Goal: Task Accomplishment & Management: Use online tool/utility

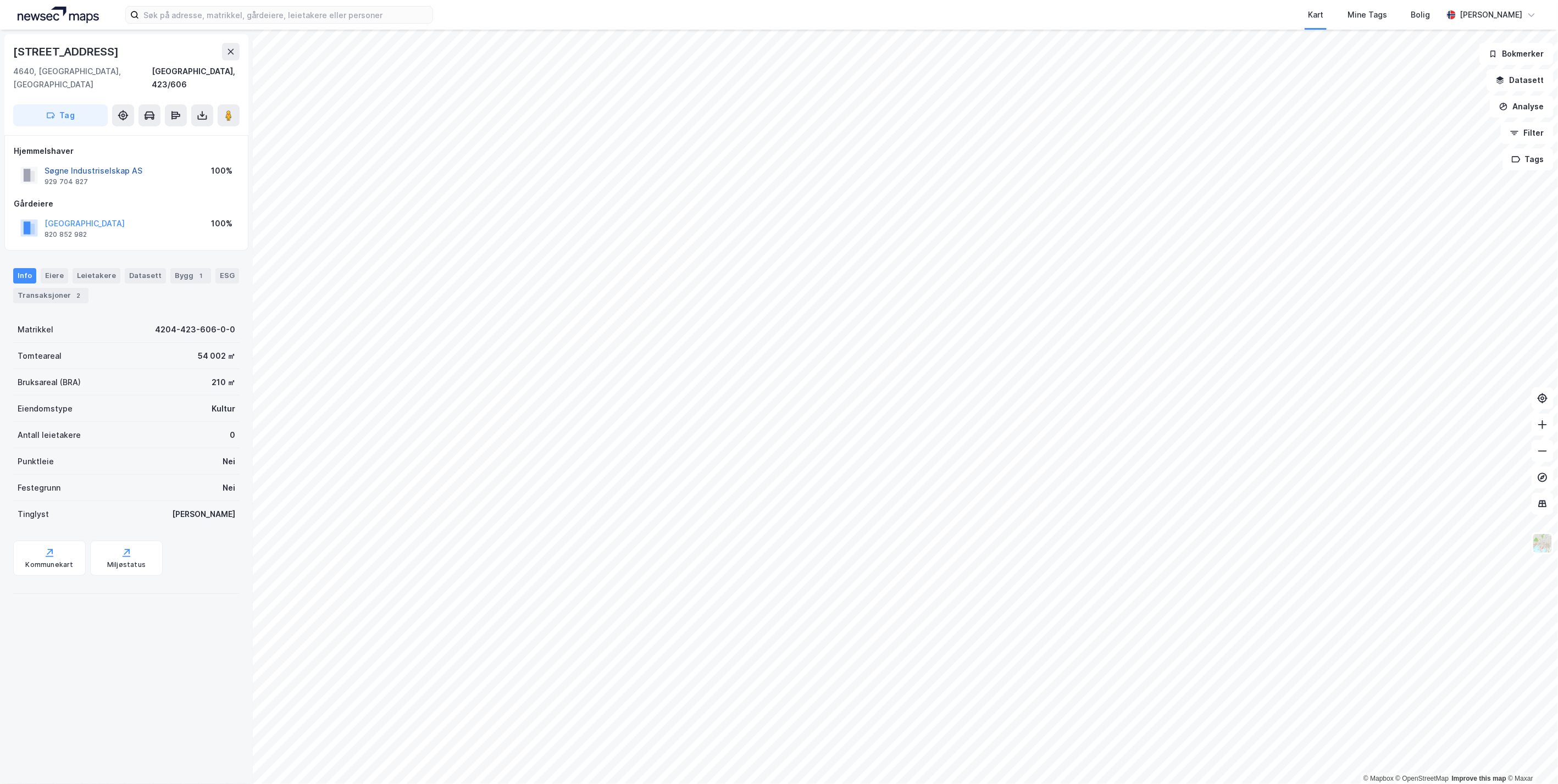
click at [0, 0] on button "Søgne Industriselskap AS" at bounding box center [0, 0] width 0 height 0
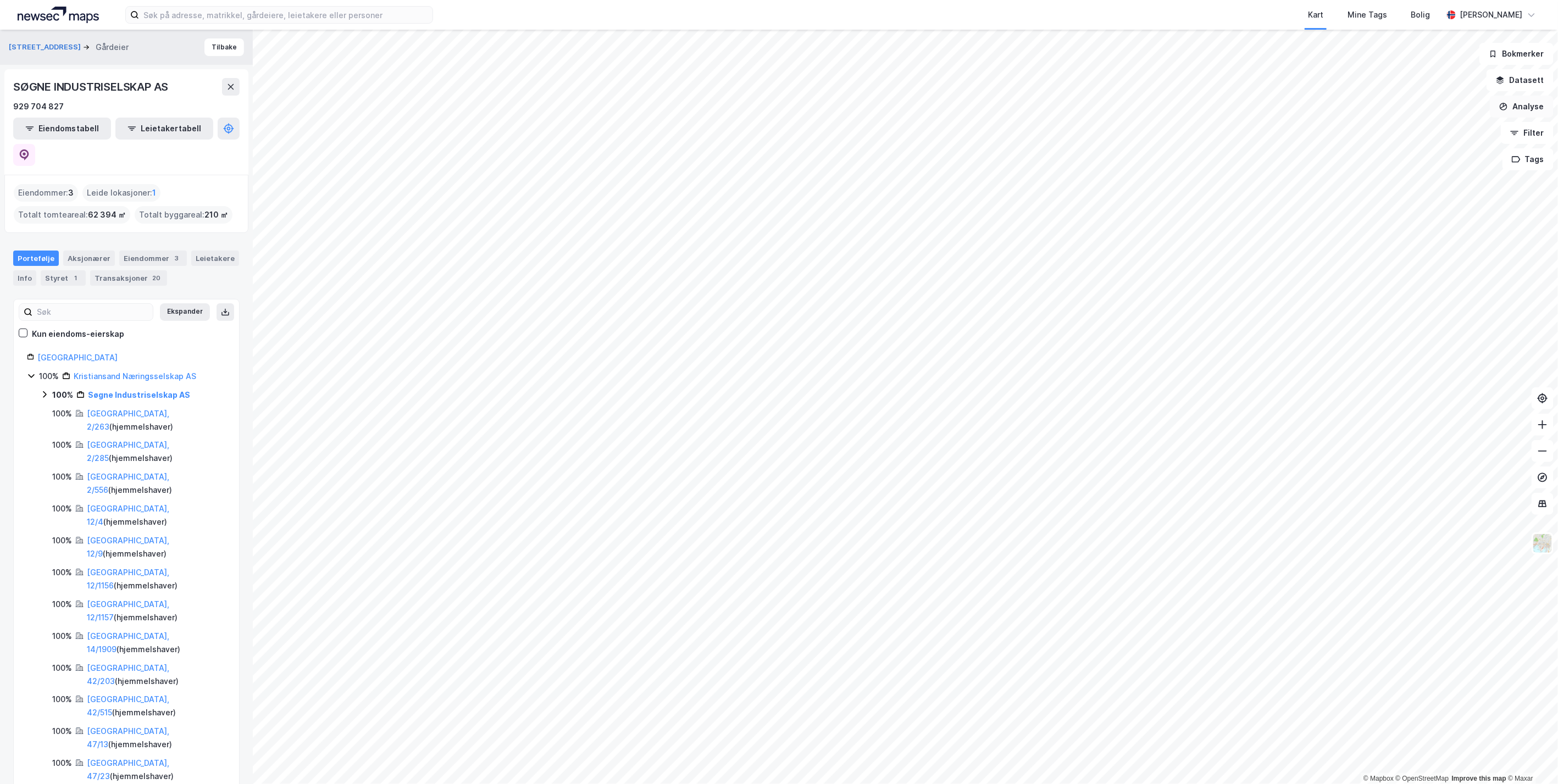
click at [1518, 109] on button "Analyse" at bounding box center [1521, 106] width 64 height 22
click at [1531, 128] on button "Filter" at bounding box center [1527, 133] width 53 height 22
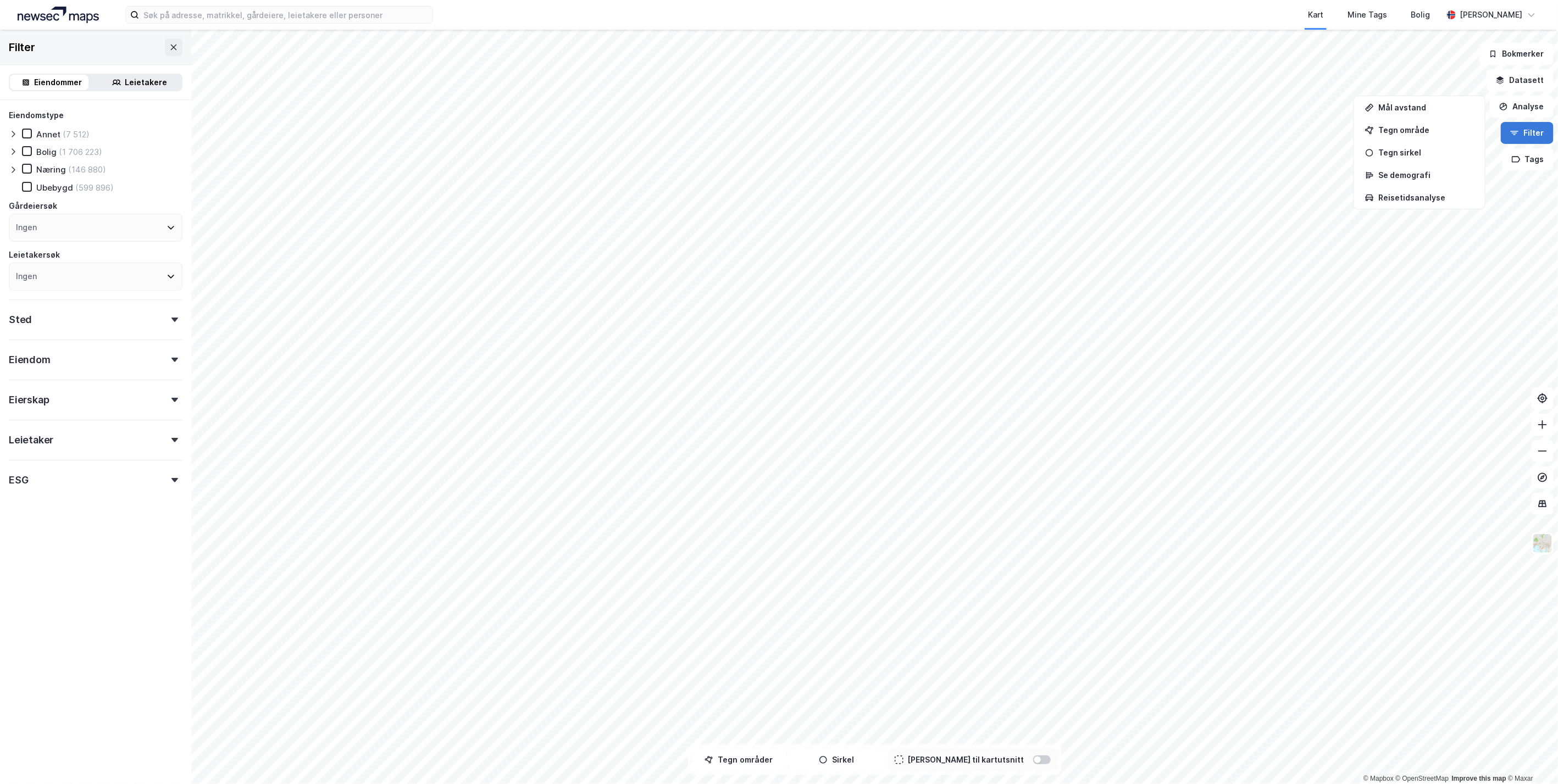
click at [1517, 131] on icon "button" at bounding box center [1515, 131] width 8 height 1
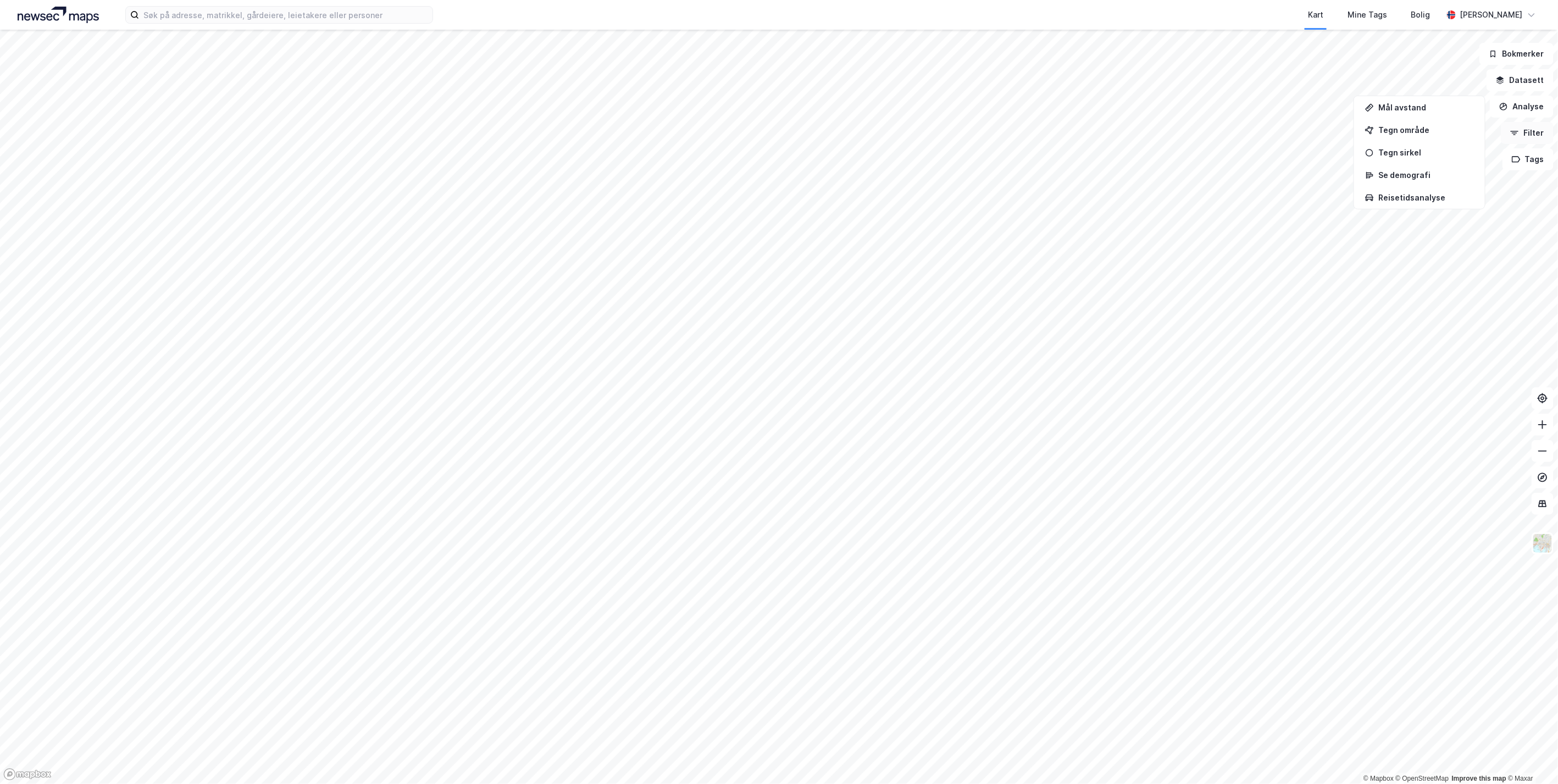
click at [1517, 131] on icon "button" at bounding box center [1515, 131] width 8 height 1
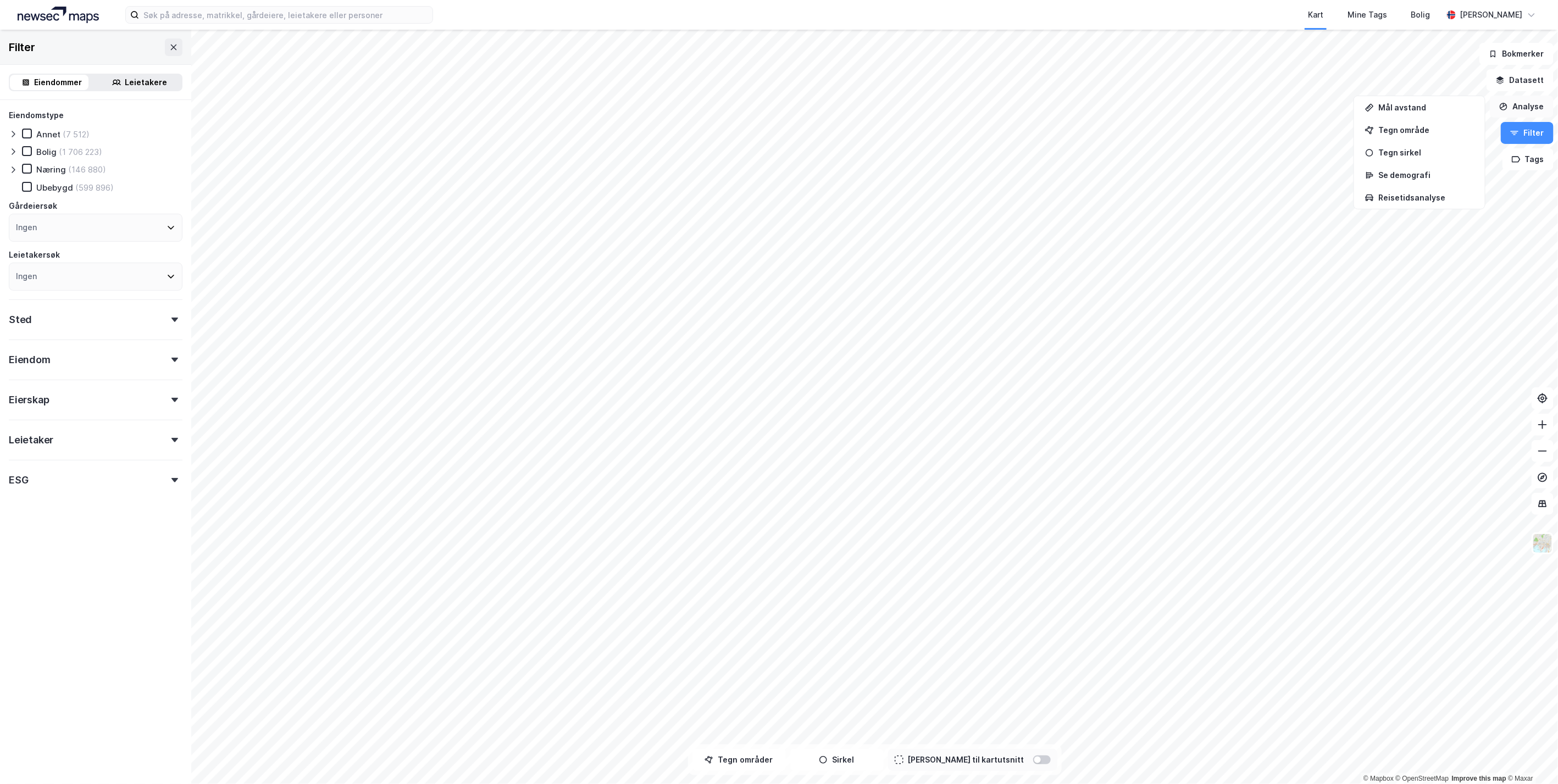
click at [1525, 103] on button "Analyse" at bounding box center [1521, 106] width 64 height 22
click at [1528, 127] on button "Filter" at bounding box center [1527, 133] width 53 height 22
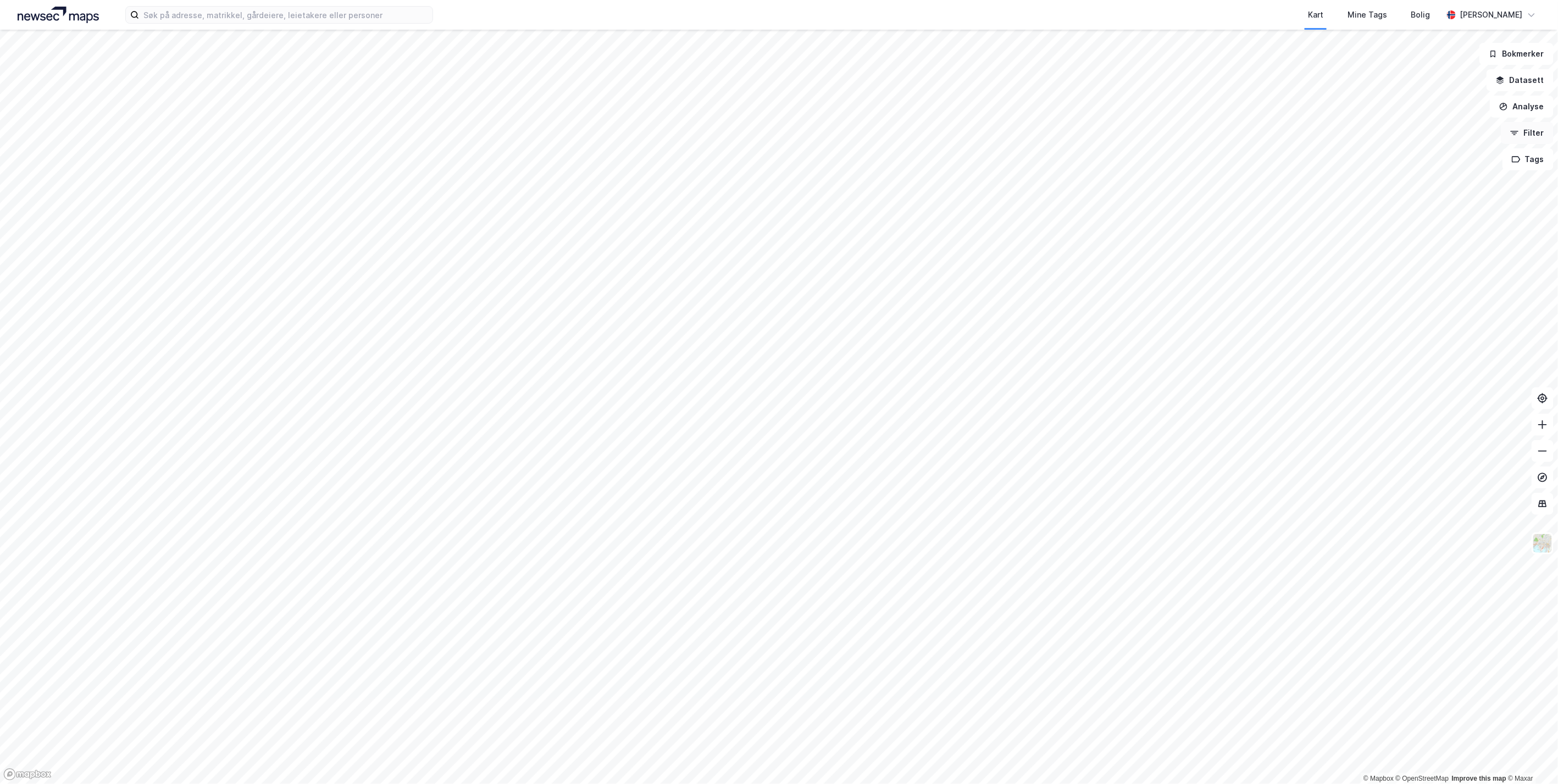
click at [1528, 127] on button "Filter" at bounding box center [1527, 133] width 53 height 22
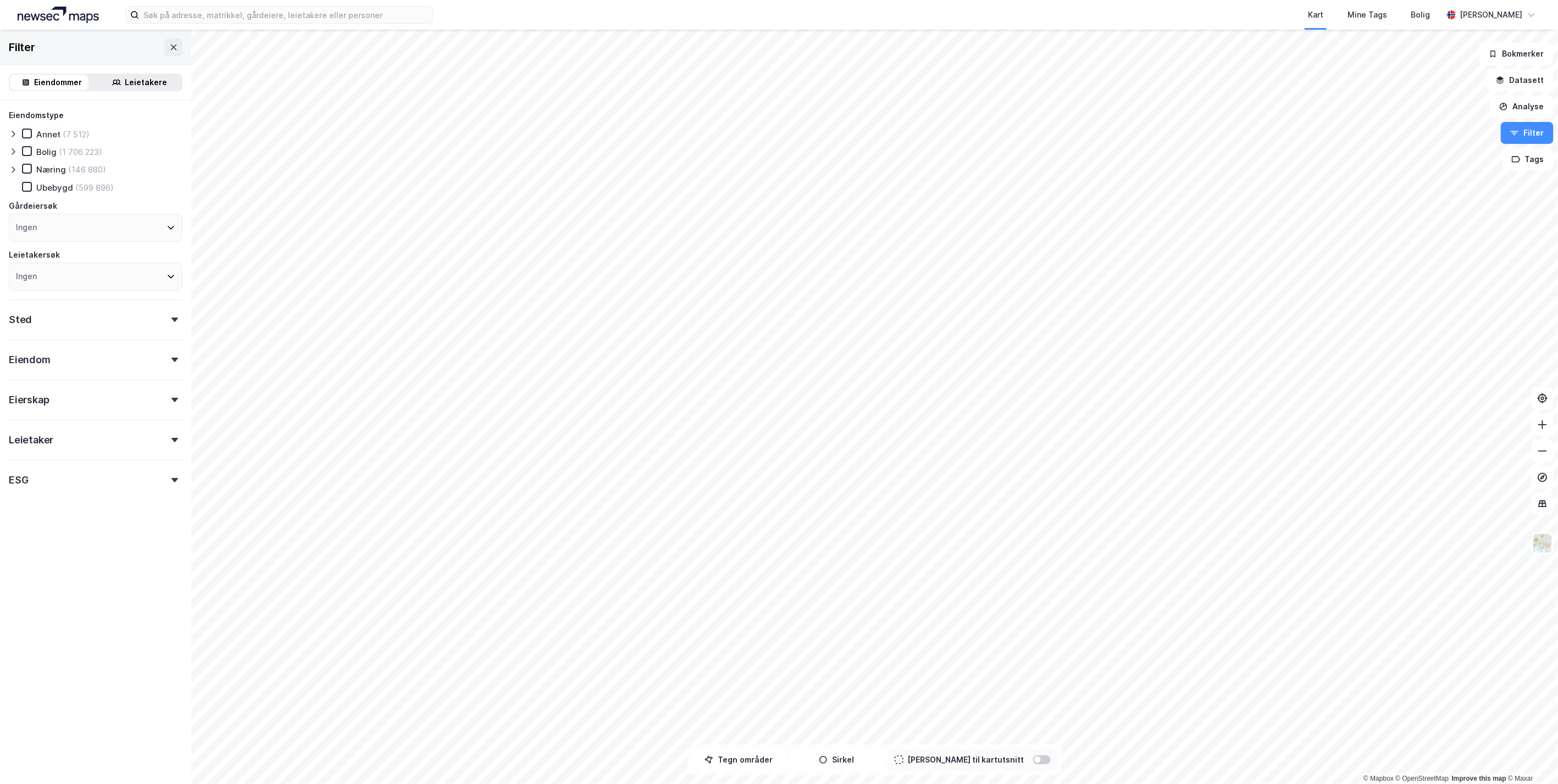
click at [149, 317] on div "Sted" at bounding box center [96, 315] width 174 height 31
click at [155, 358] on div "Eiendom" at bounding box center [96, 355] width 174 height 31
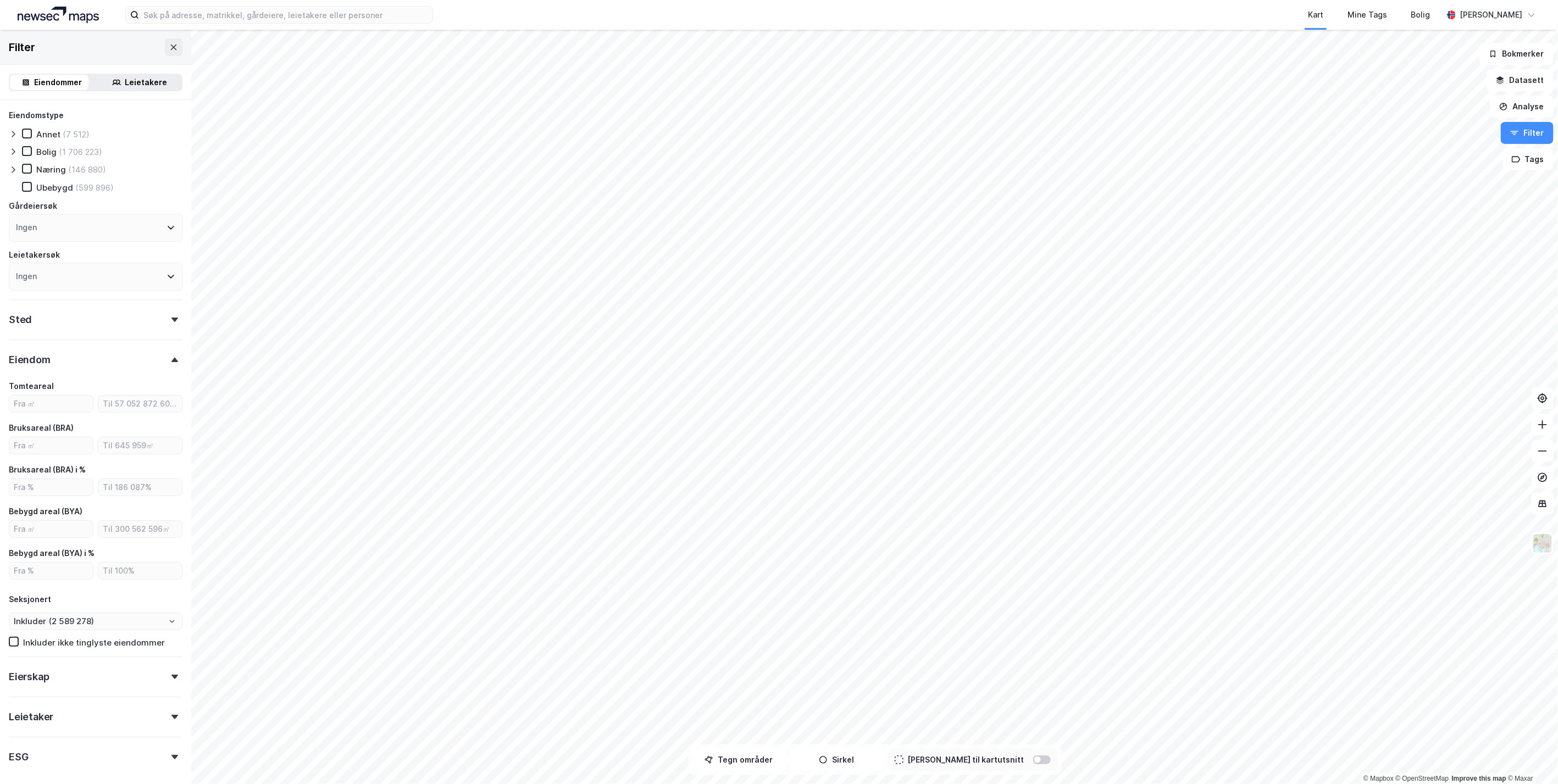
click at [155, 358] on div "Eiendom" at bounding box center [96, 355] width 174 height 31
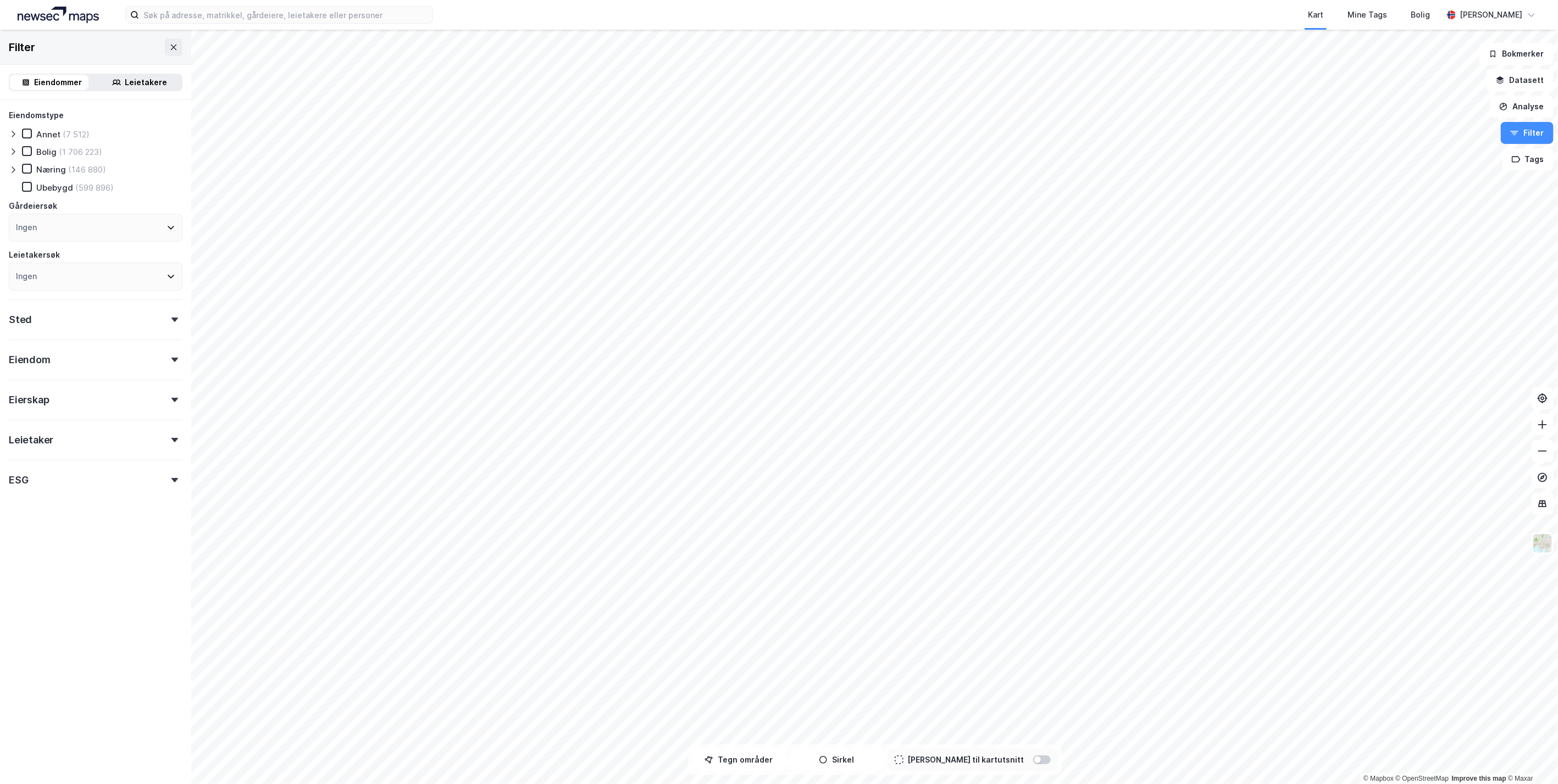
click at [160, 403] on div "Eierskap" at bounding box center [96, 395] width 174 height 31
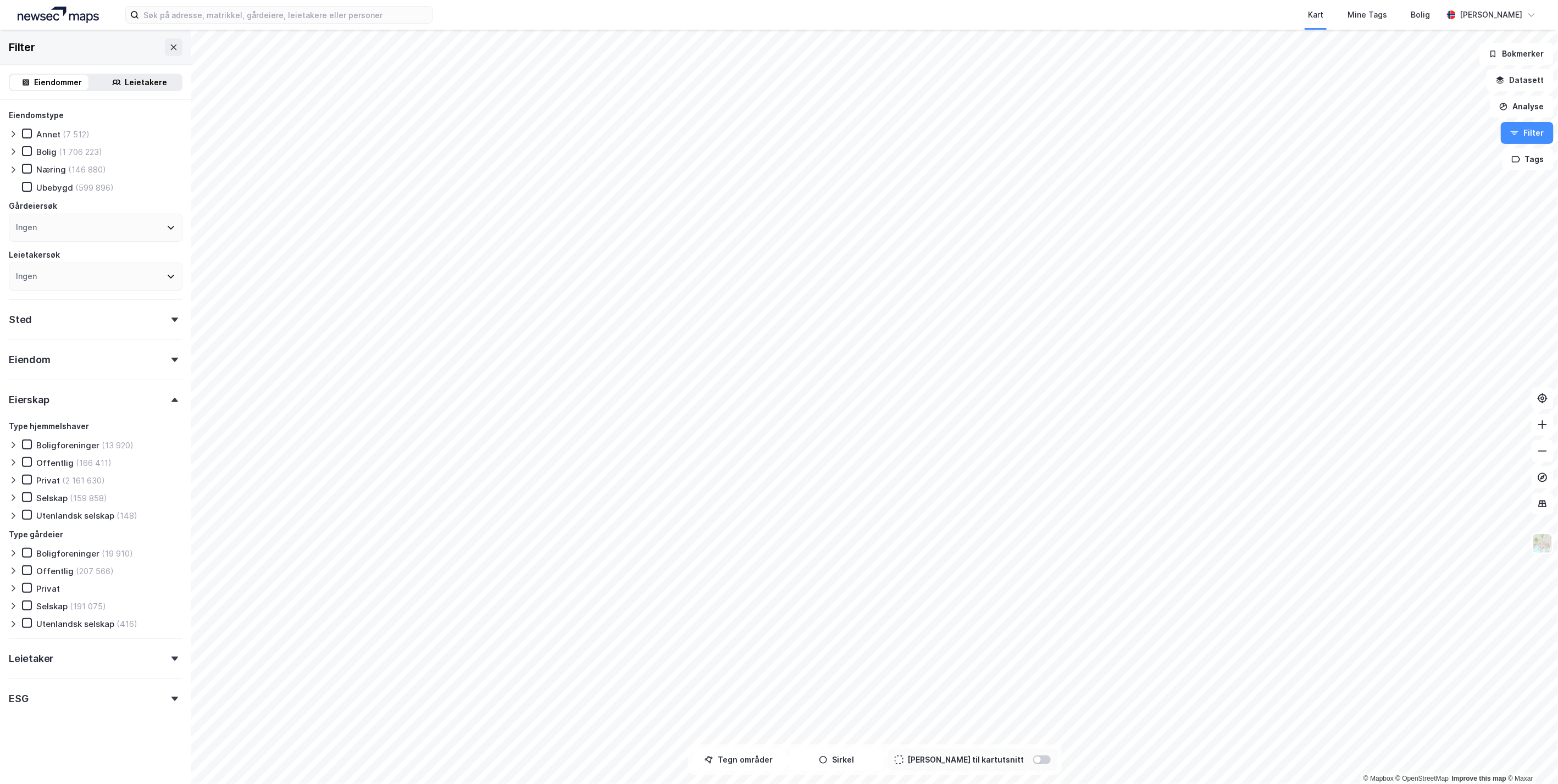
click at [160, 403] on div "Eierskap" at bounding box center [96, 395] width 174 height 31
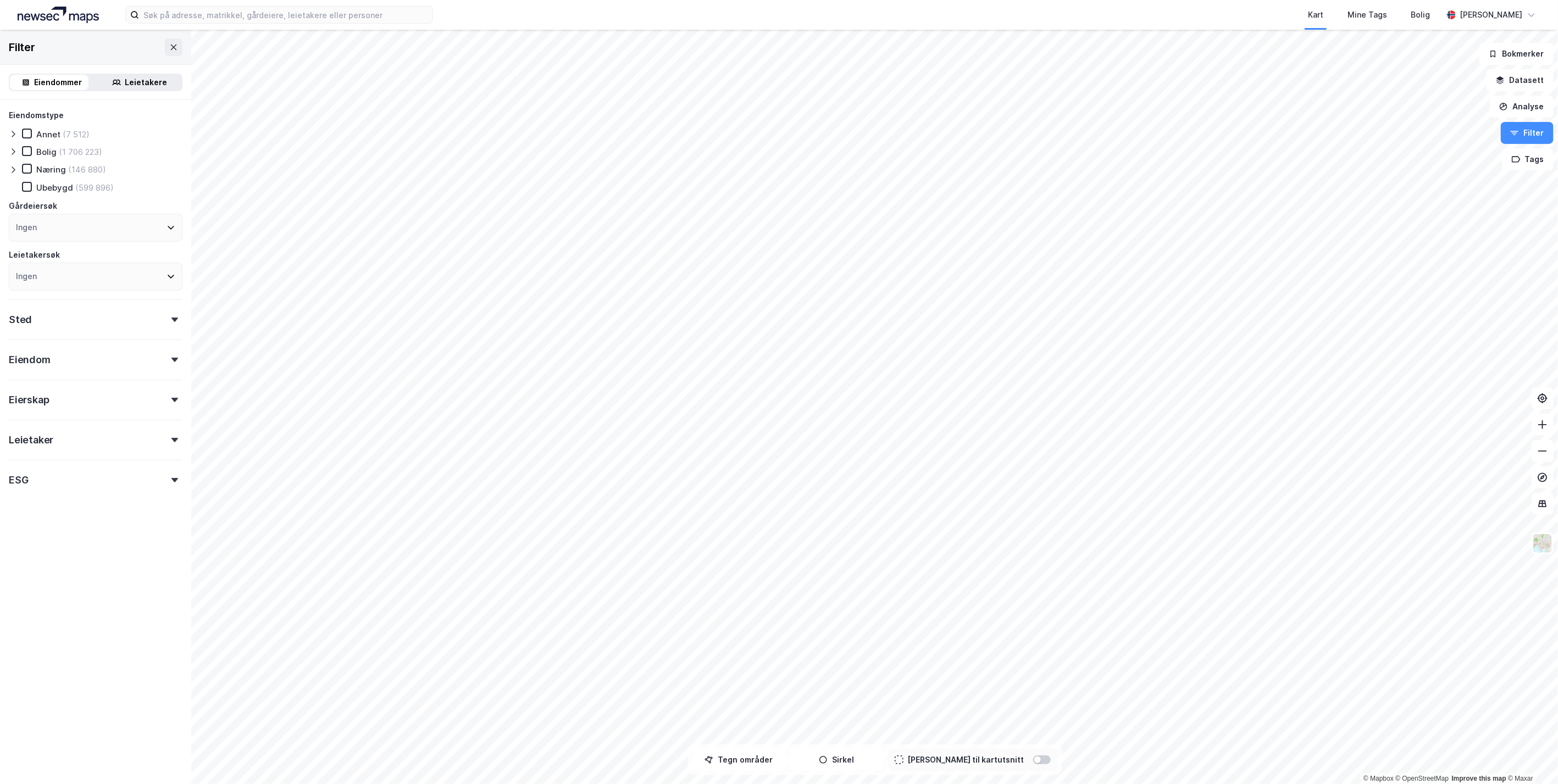
click at [152, 450] on div "Eiendomstype Annet (7 512) [PERSON_NAME] (1 706 223) Næring (146 880) [GEOGRAPH…" at bounding box center [96, 300] width 174 height 382
click at [171, 440] on icon at bounding box center [174, 439] width 7 height 4
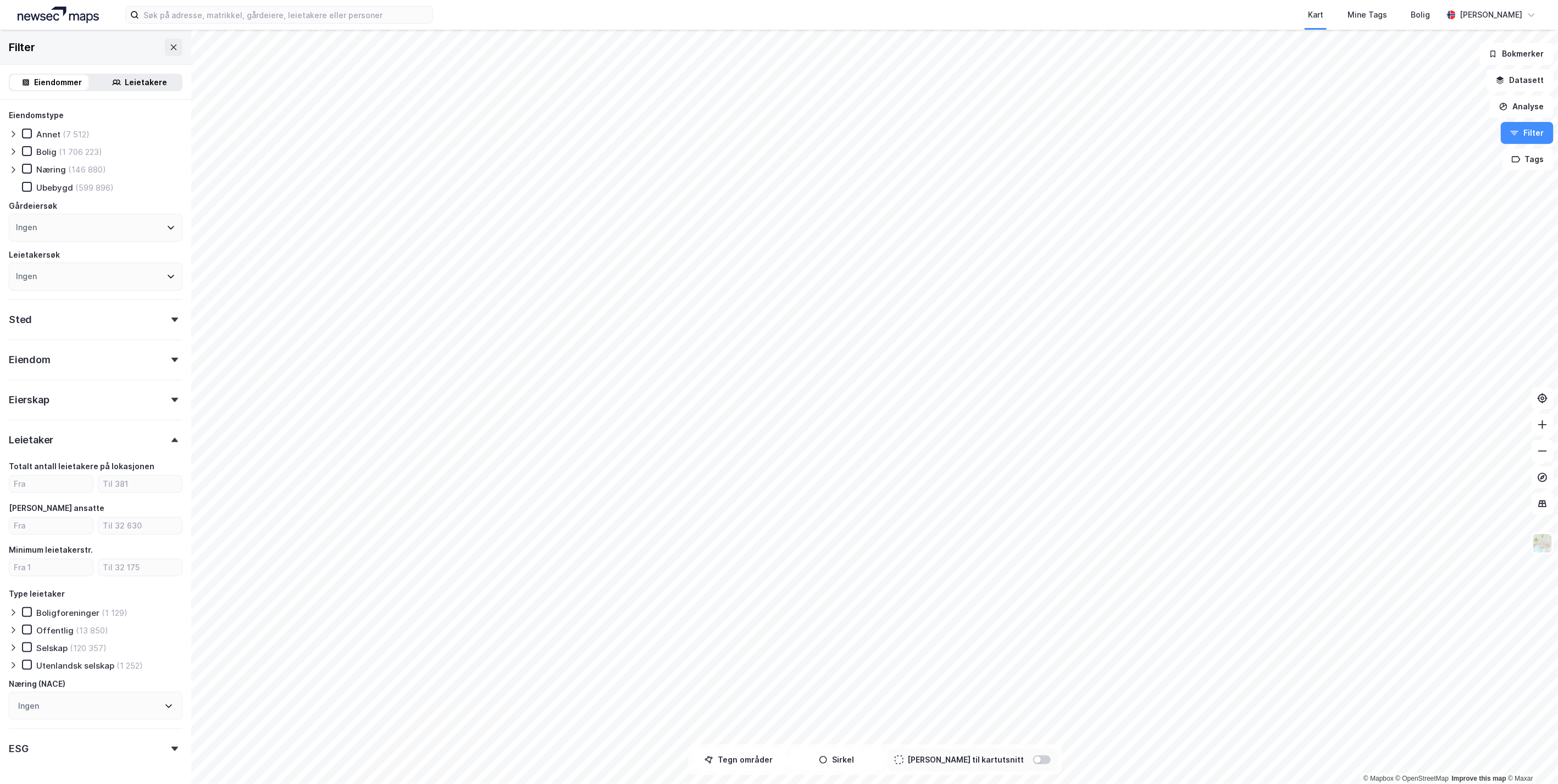
click at [171, 440] on icon at bounding box center [174, 439] width 7 height 4
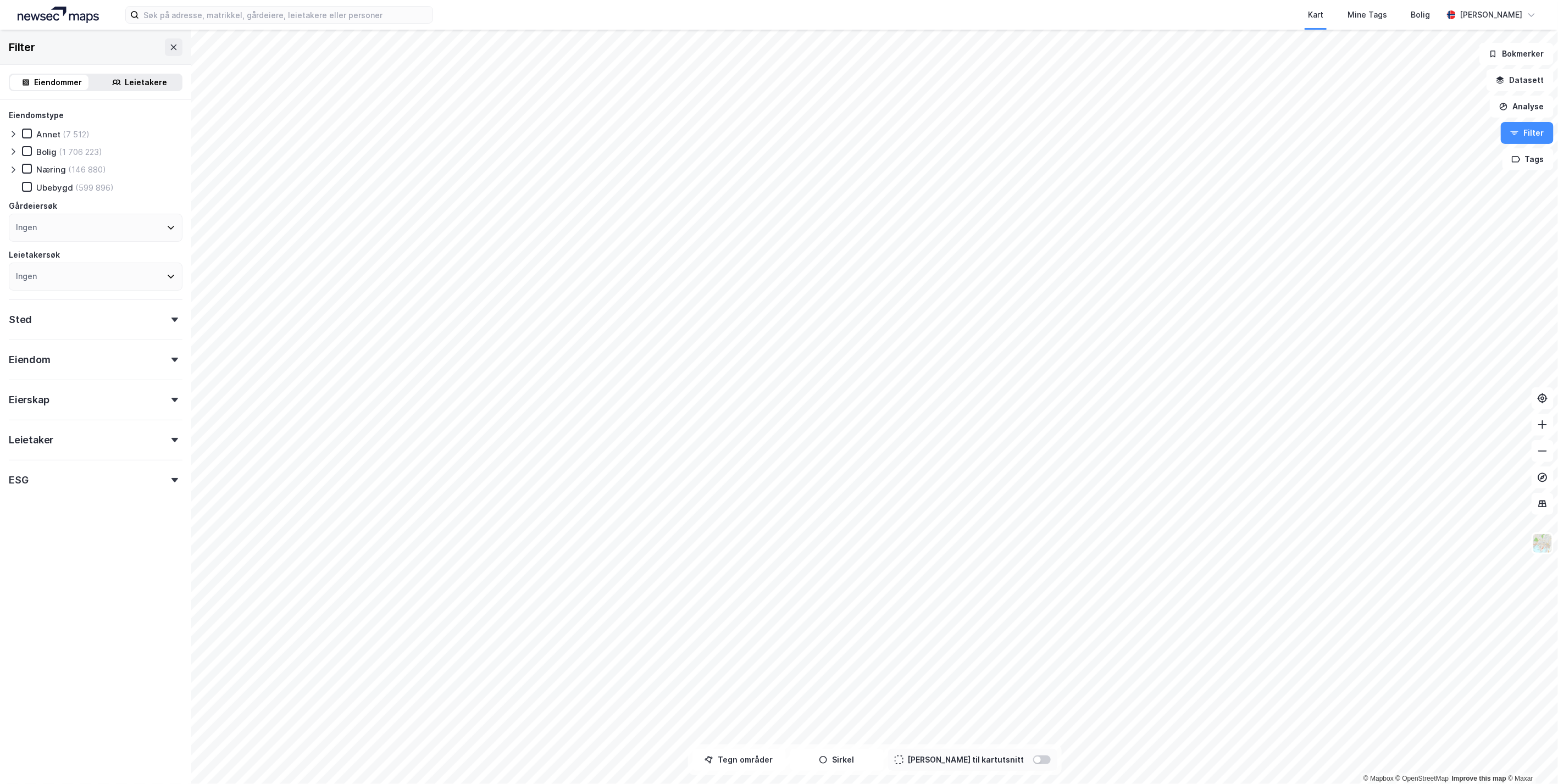
click at [154, 475] on div "ESG" at bounding box center [96, 476] width 174 height 31
click at [29, 167] on icon at bounding box center [27, 169] width 8 height 8
click at [28, 149] on icon at bounding box center [27, 151] width 8 height 8
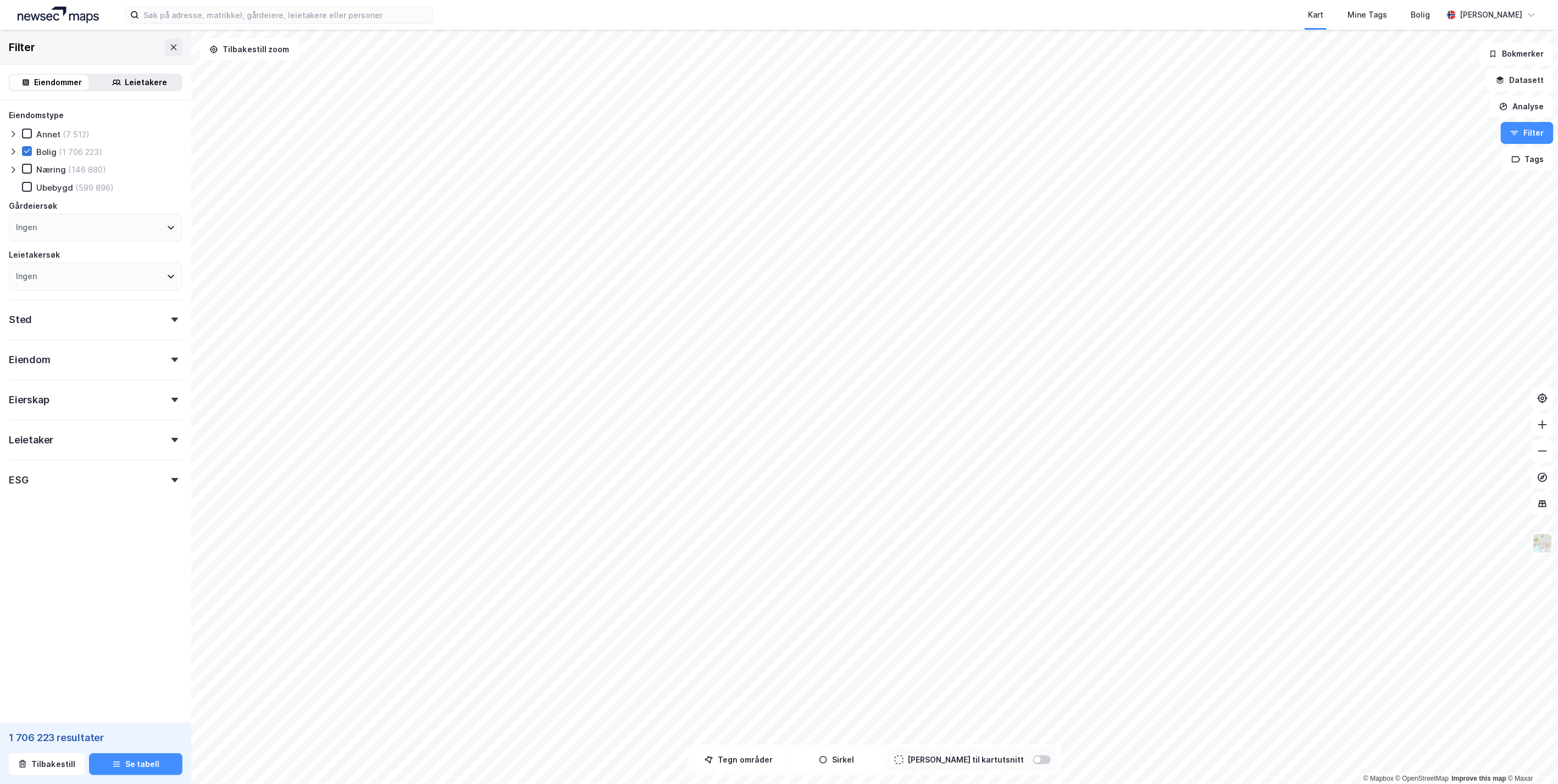
click at [28, 149] on icon at bounding box center [27, 151] width 8 height 8
click at [28, 135] on icon at bounding box center [27, 133] width 8 height 8
click at [30, 187] on icon at bounding box center [27, 187] width 8 height 8
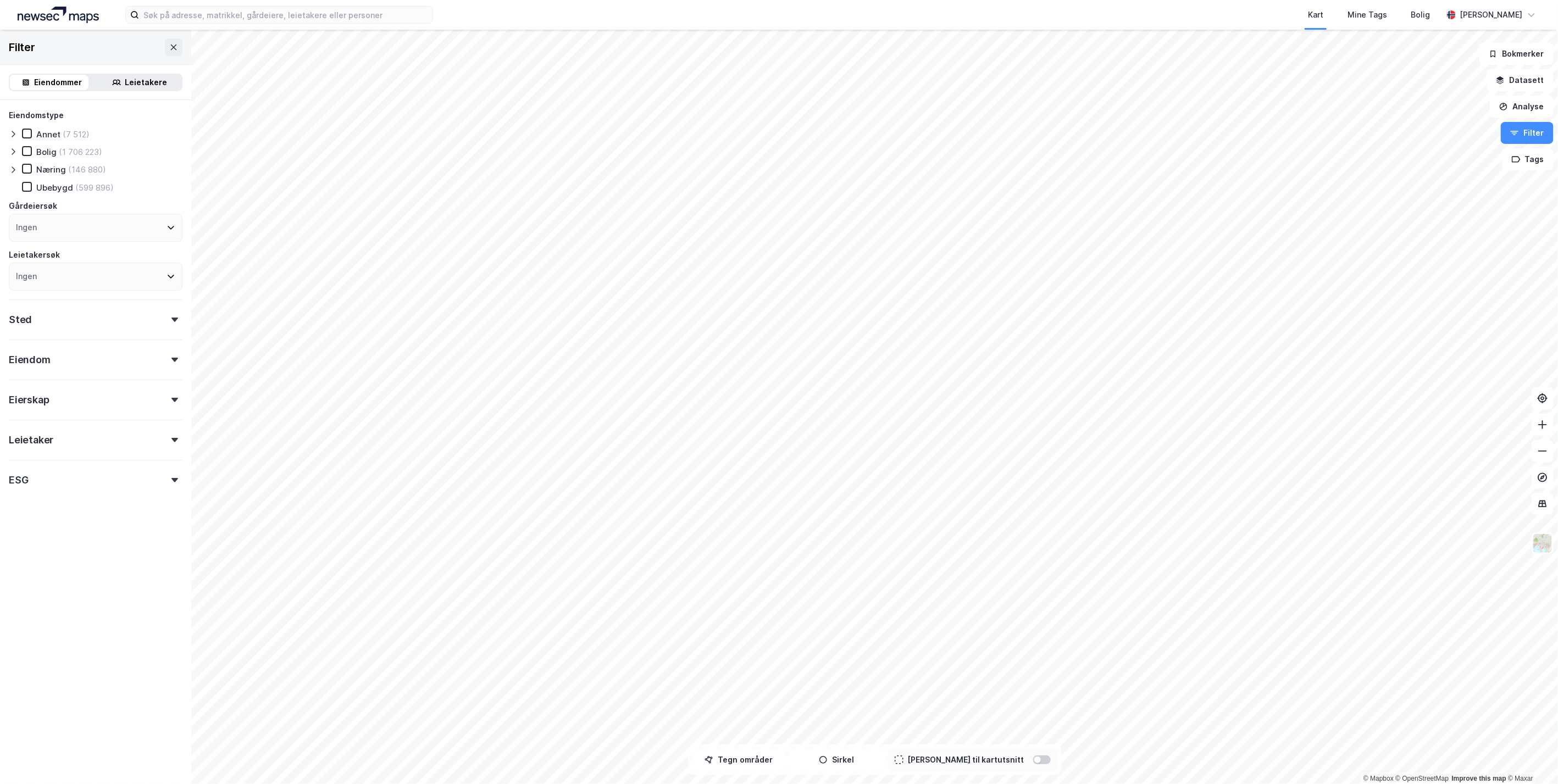
click at [11, 170] on icon at bounding box center [13, 170] width 9 height 9
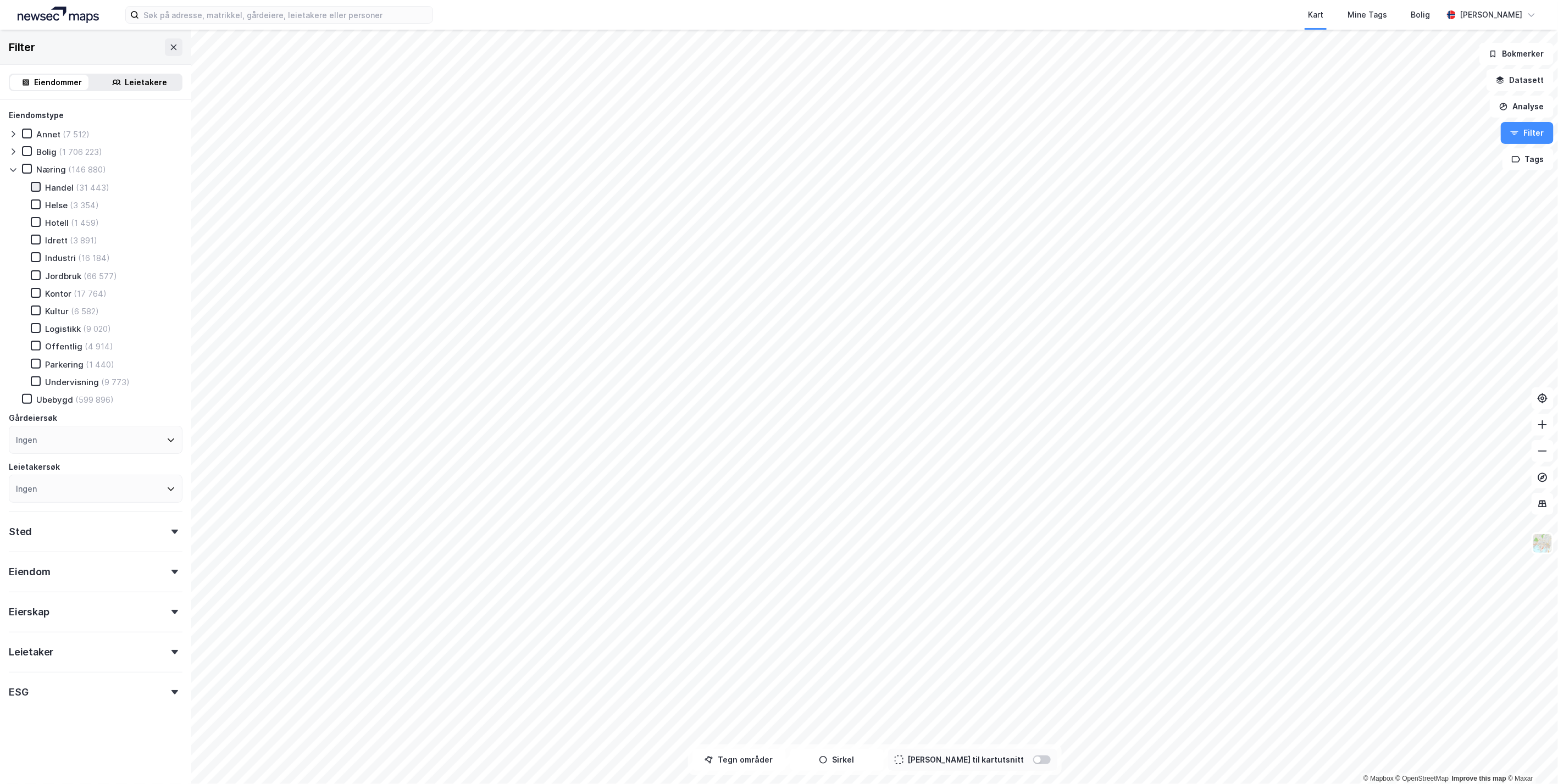
click at [33, 183] on icon at bounding box center [36, 187] width 8 height 8
click at [37, 202] on icon at bounding box center [36, 204] width 8 height 8
click at [34, 221] on icon at bounding box center [36, 222] width 8 height 8
click at [38, 206] on icon at bounding box center [36, 204] width 8 height 8
click at [37, 187] on icon at bounding box center [36, 187] width 8 height 8
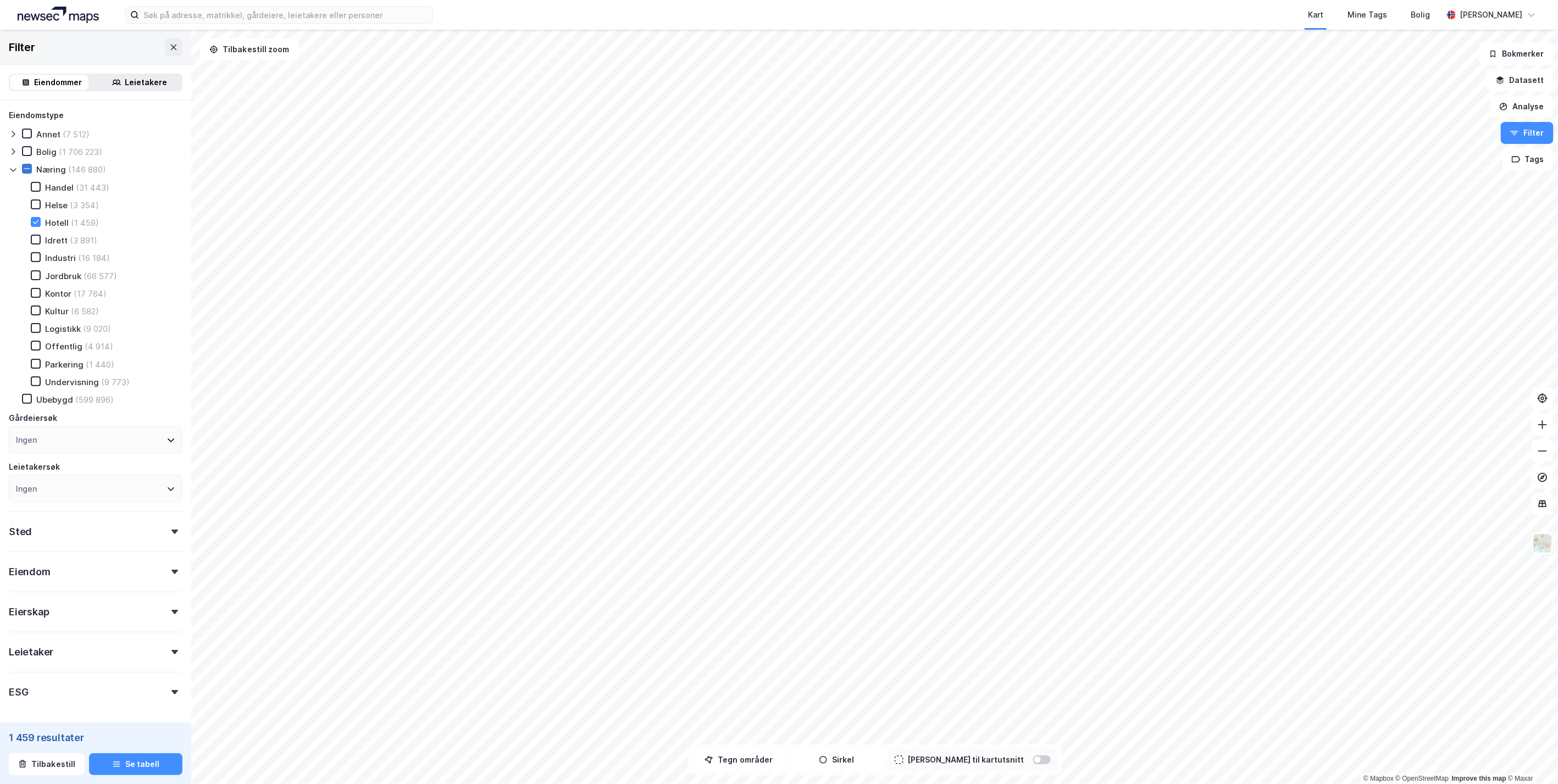
click at [26, 169] on icon at bounding box center [27, 169] width 6 height 1
click at [23, 171] on icon at bounding box center [27, 169] width 8 height 8
click at [34, 254] on icon at bounding box center [36, 257] width 8 height 8
click at [37, 254] on icon at bounding box center [36, 257] width 8 height 8
click at [1535, 140] on button "Filter" at bounding box center [1527, 133] width 53 height 22
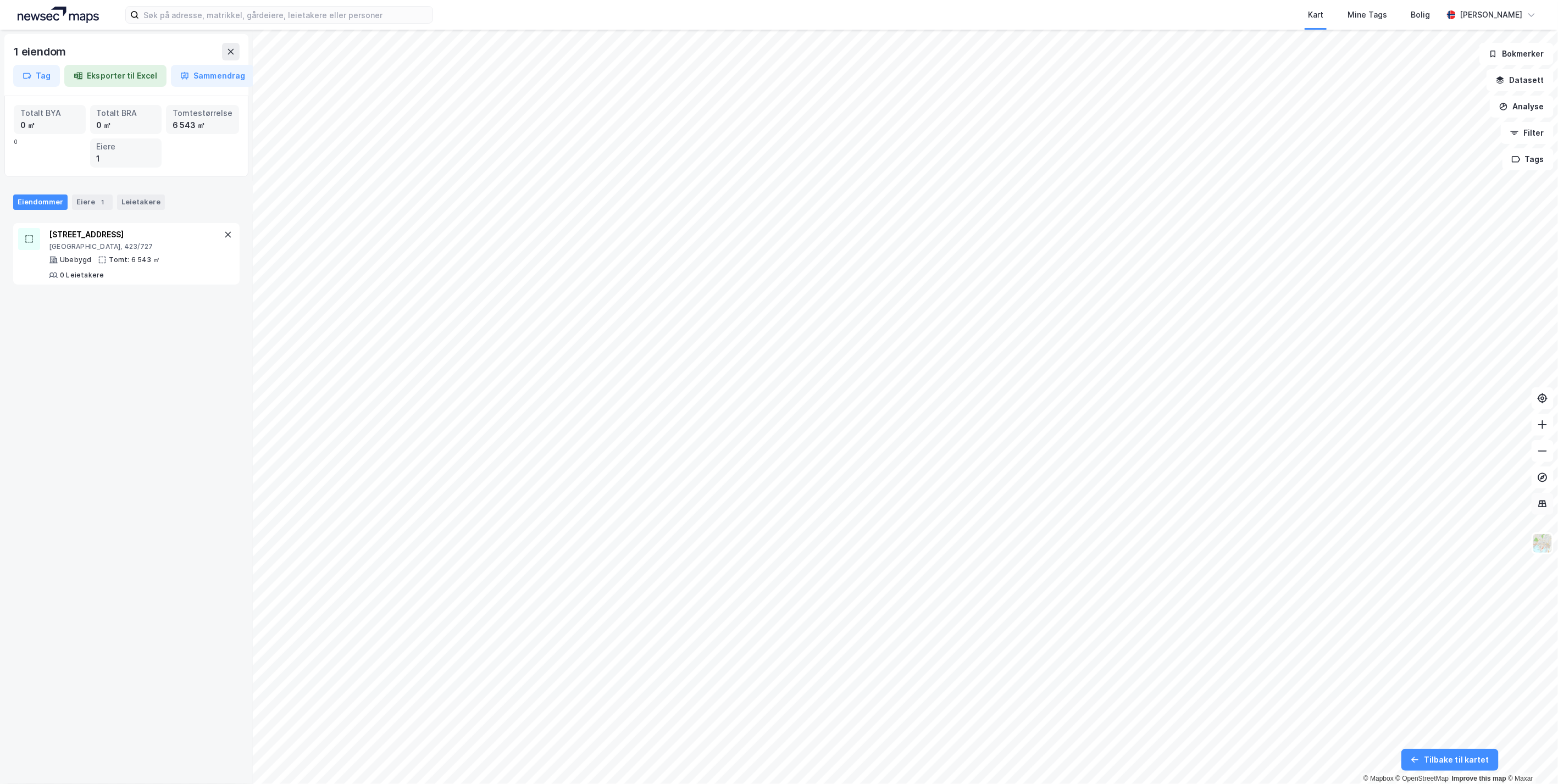
click at [1549, 502] on button at bounding box center [1542, 504] width 22 height 22
click at [1545, 425] on icon at bounding box center [1542, 424] width 11 height 11
click at [1524, 163] on button "Tags" at bounding box center [1528, 159] width 51 height 22
click at [1389, 186] on div "[GEOGRAPHIC_DATA]" at bounding box center [1387, 186] width 81 height 9
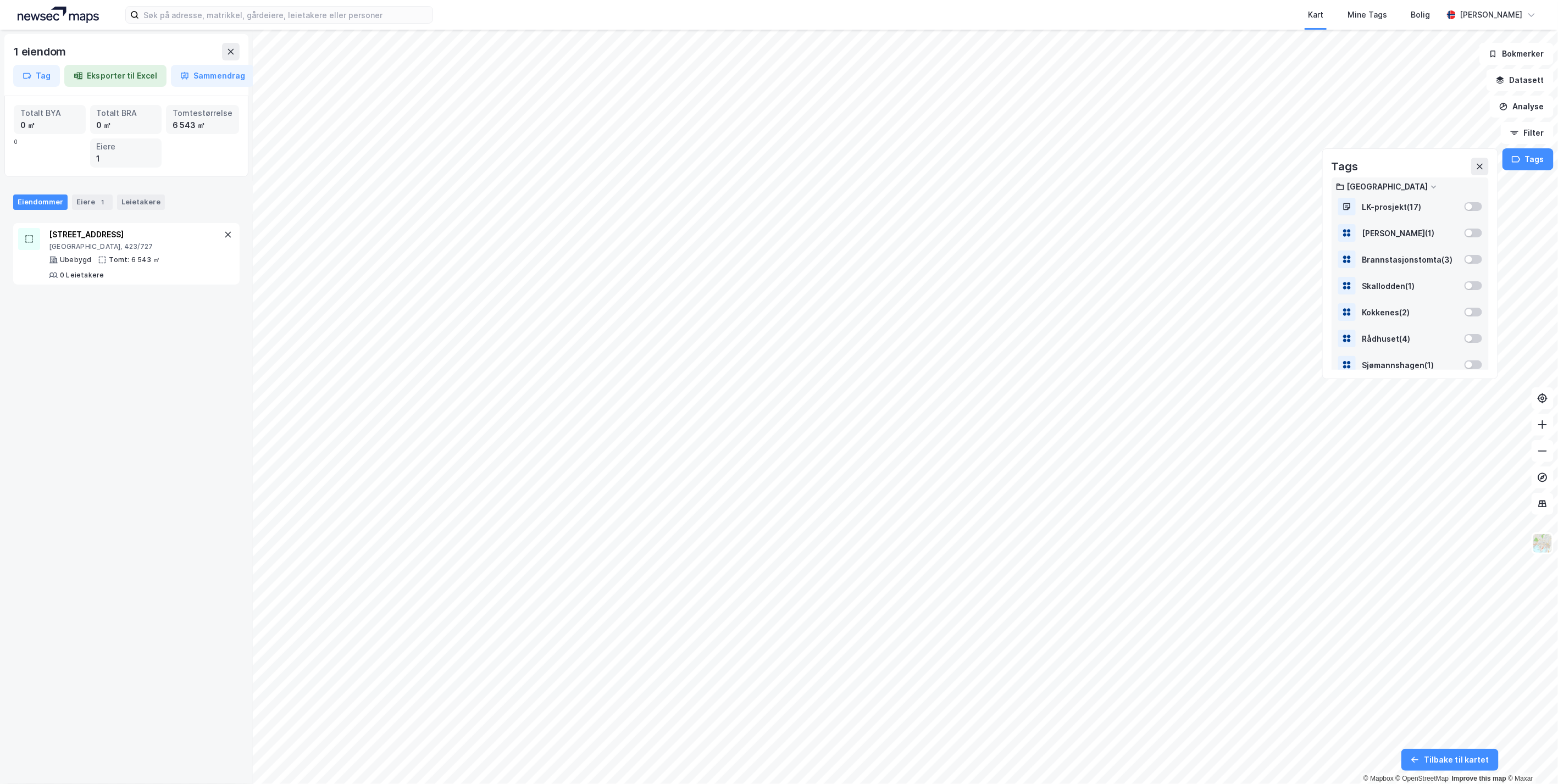
click at [1430, 189] on icon at bounding box center [1433, 186] width 7 height 7
click at [38, 72] on button "Tag" at bounding box center [36, 76] width 47 height 22
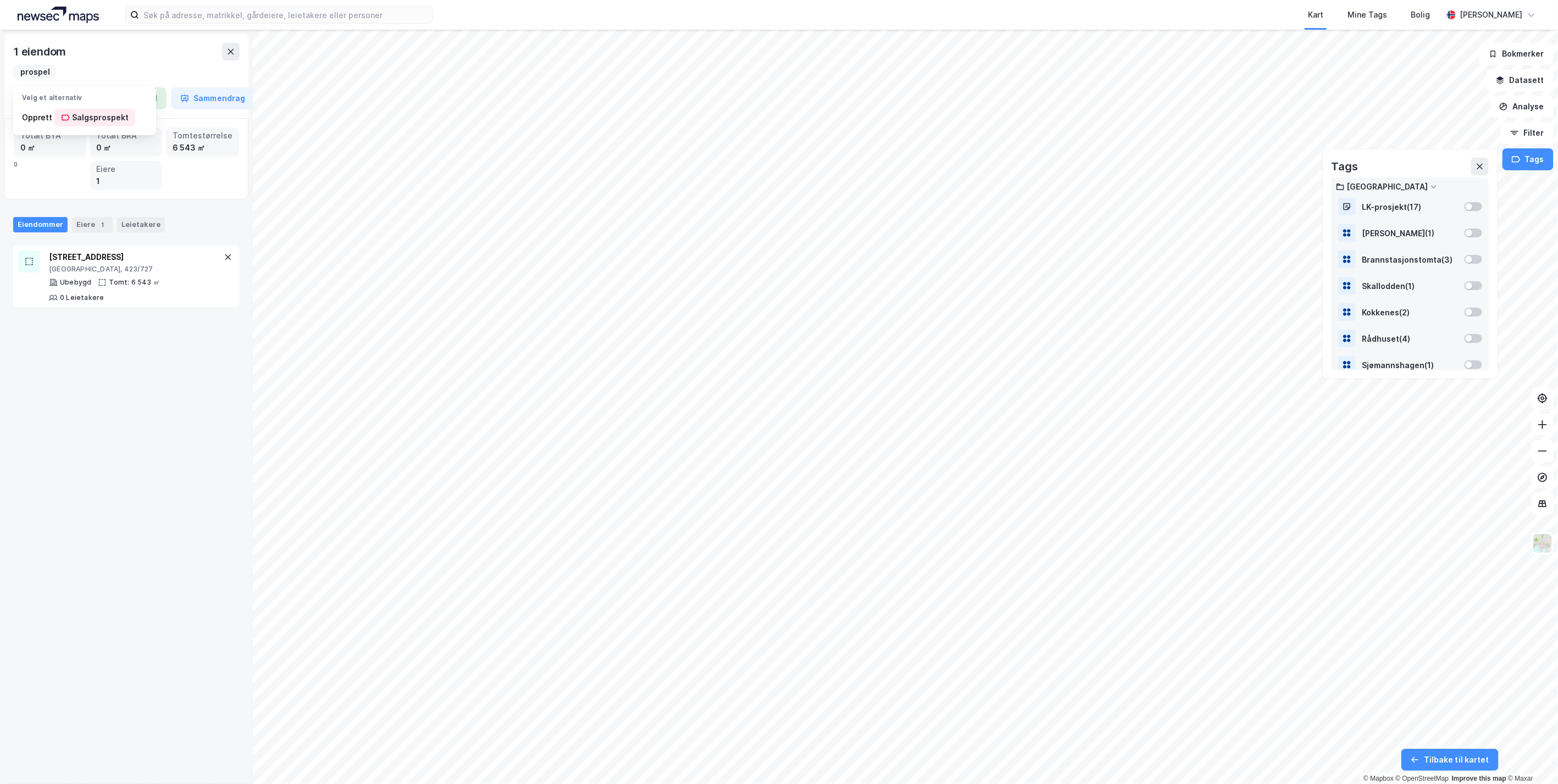
scroll to position [0, 24]
type input "Salgsprospekt"
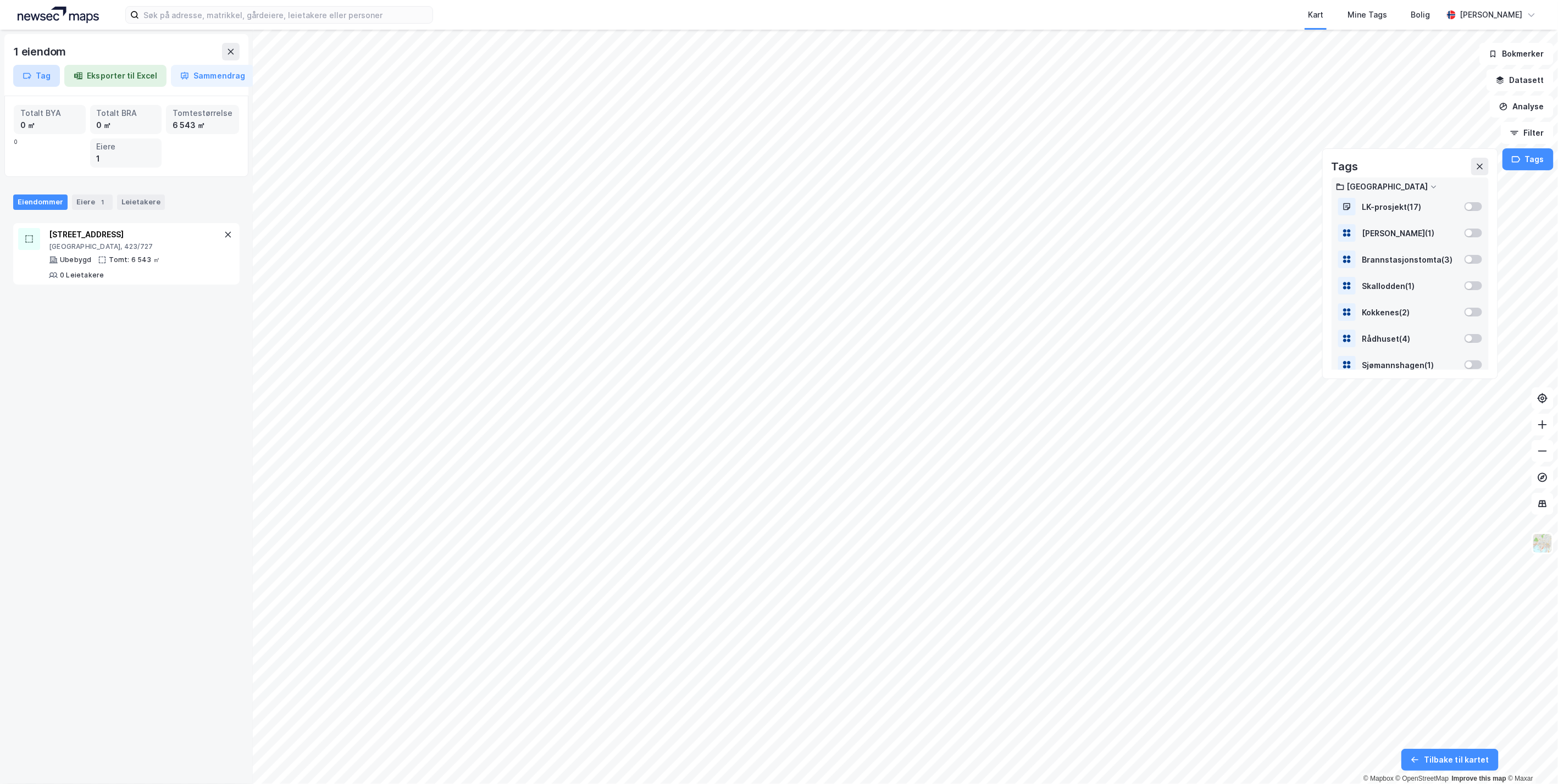
click at [39, 74] on button "Tag" at bounding box center [36, 76] width 47 height 22
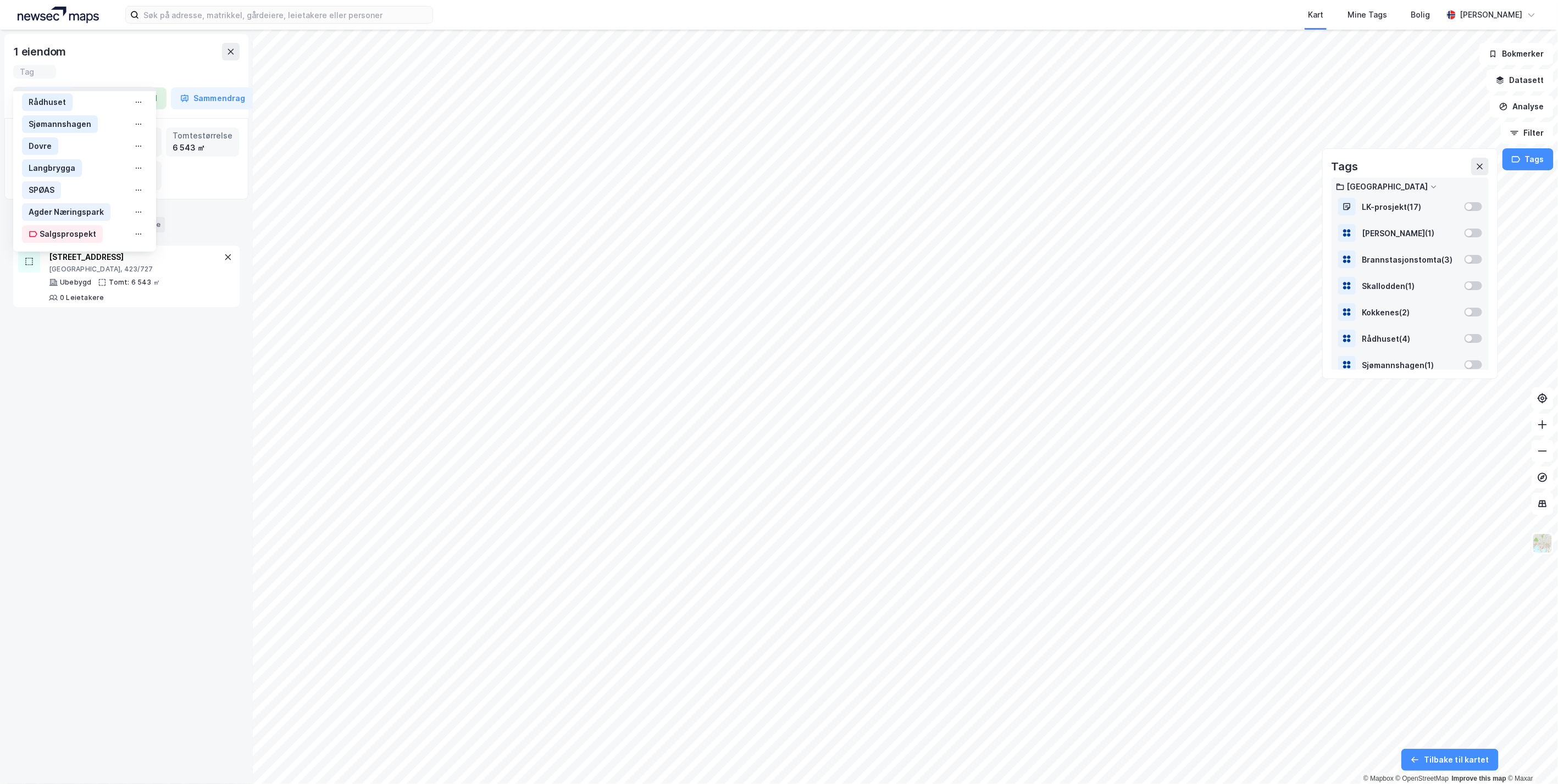
scroll to position [135, 0]
click at [137, 230] on icon at bounding box center [139, 234] width 9 height 9
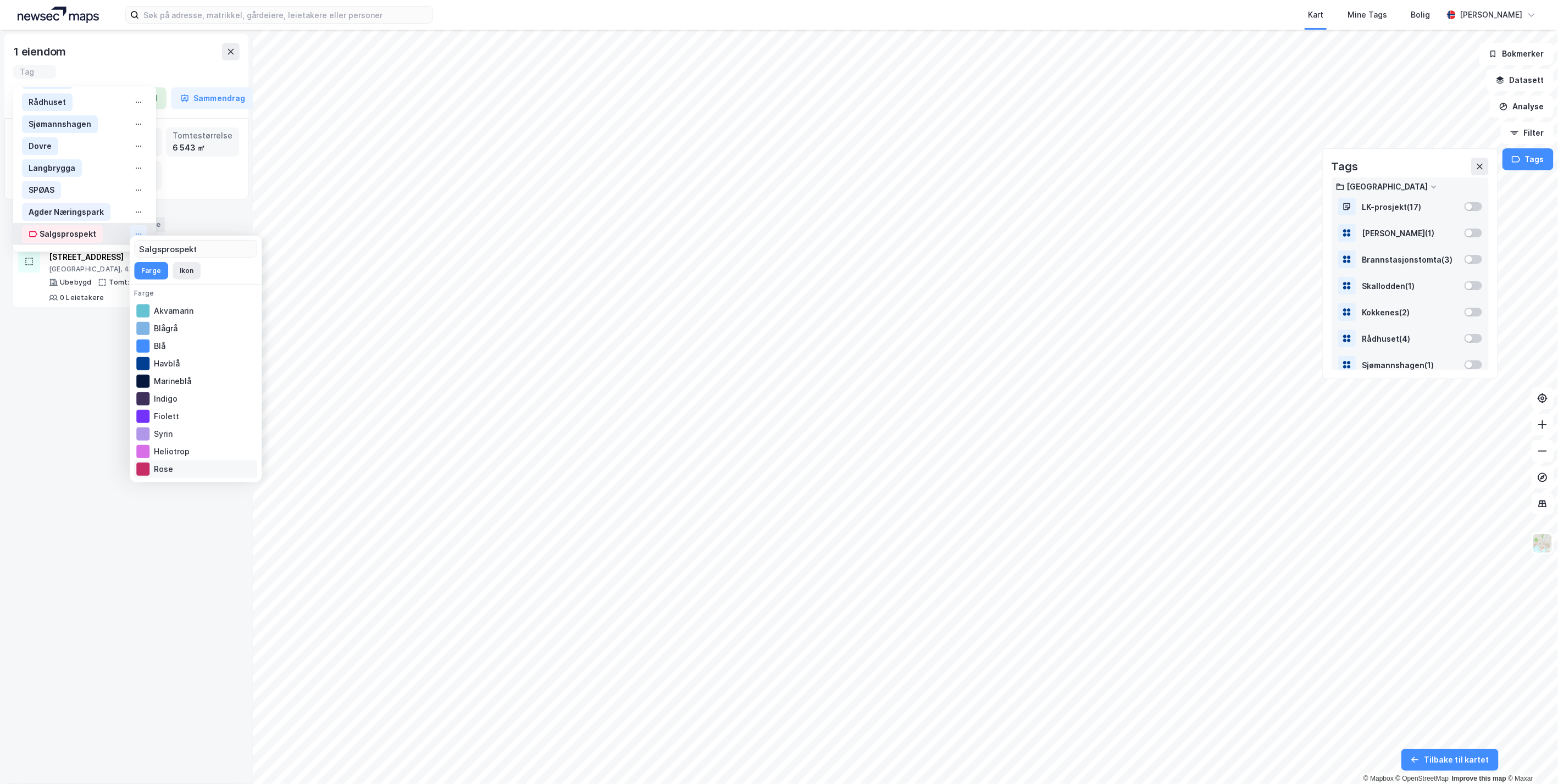
click at [141, 471] on div at bounding box center [143, 469] width 13 height 13
click at [189, 274] on button "Ikon" at bounding box center [186, 270] width 28 height 18
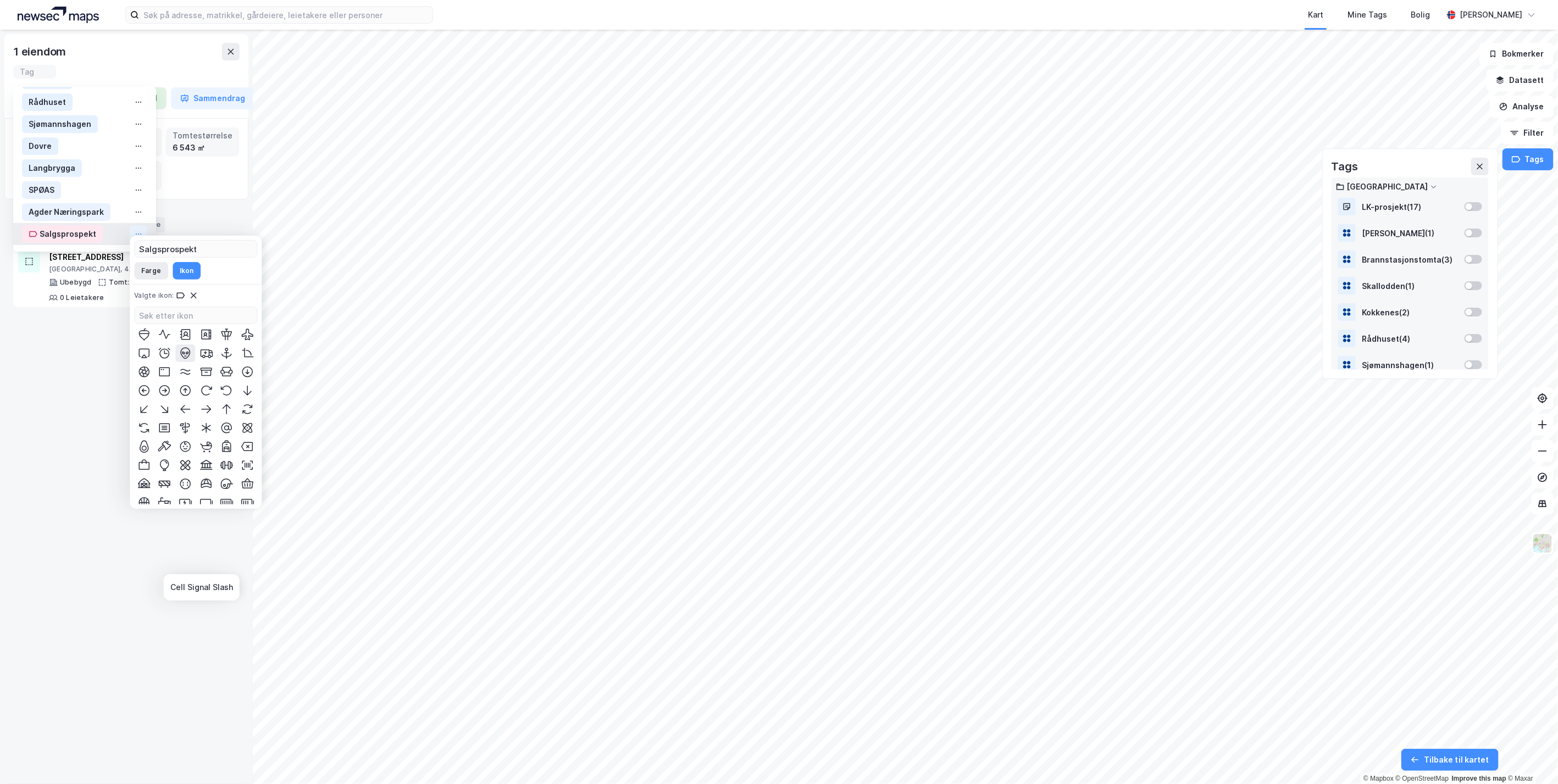
scroll to position [0, 0]
click at [73, 370] on div "1 eiendom Tag Velg et alternativ LK-prosjekt [PERSON_NAME] Brannstasjonstomta S…" at bounding box center [126, 407] width 253 height 754
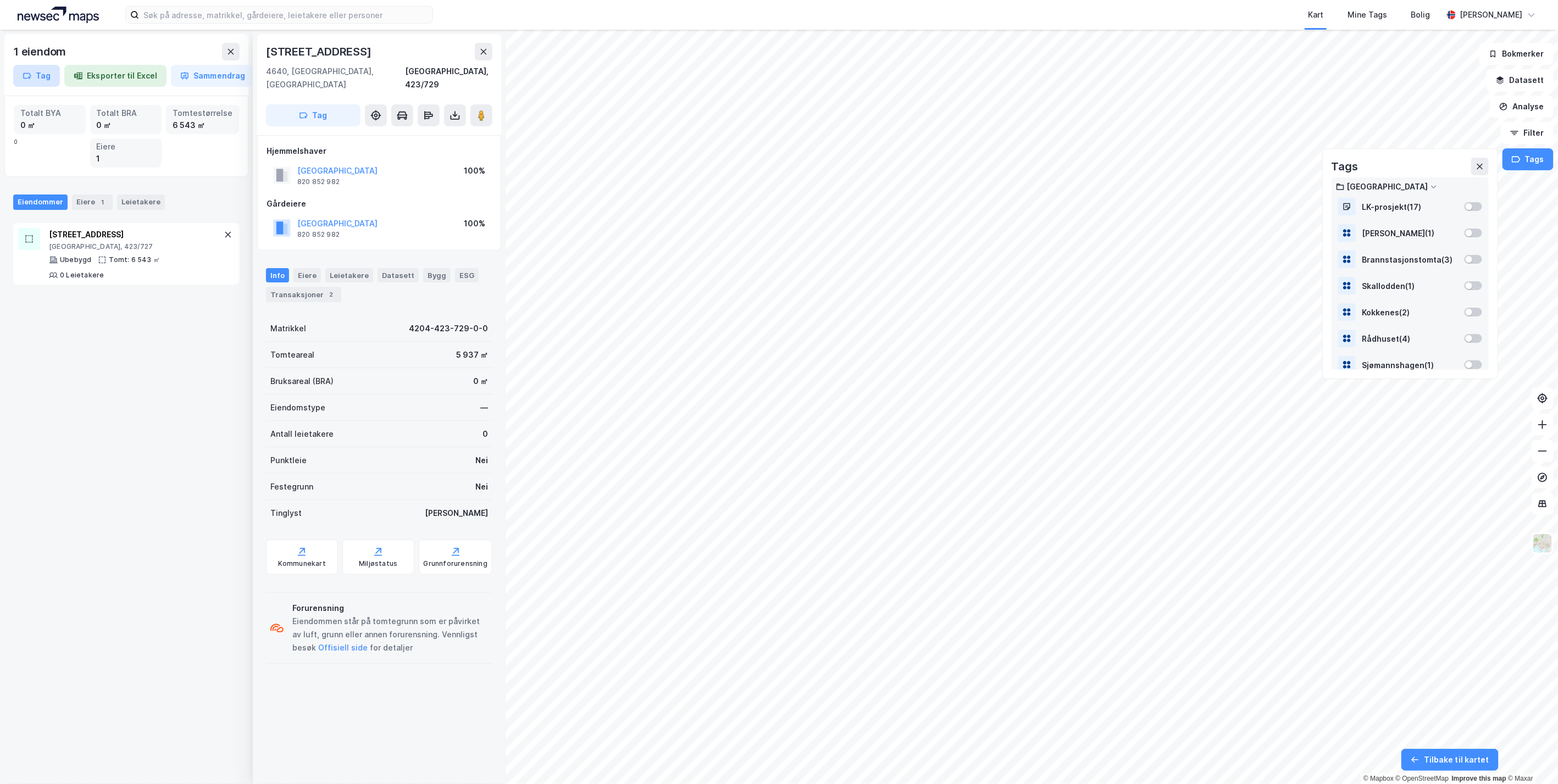
click at [34, 73] on button "Tag" at bounding box center [36, 76] width 47 height 22
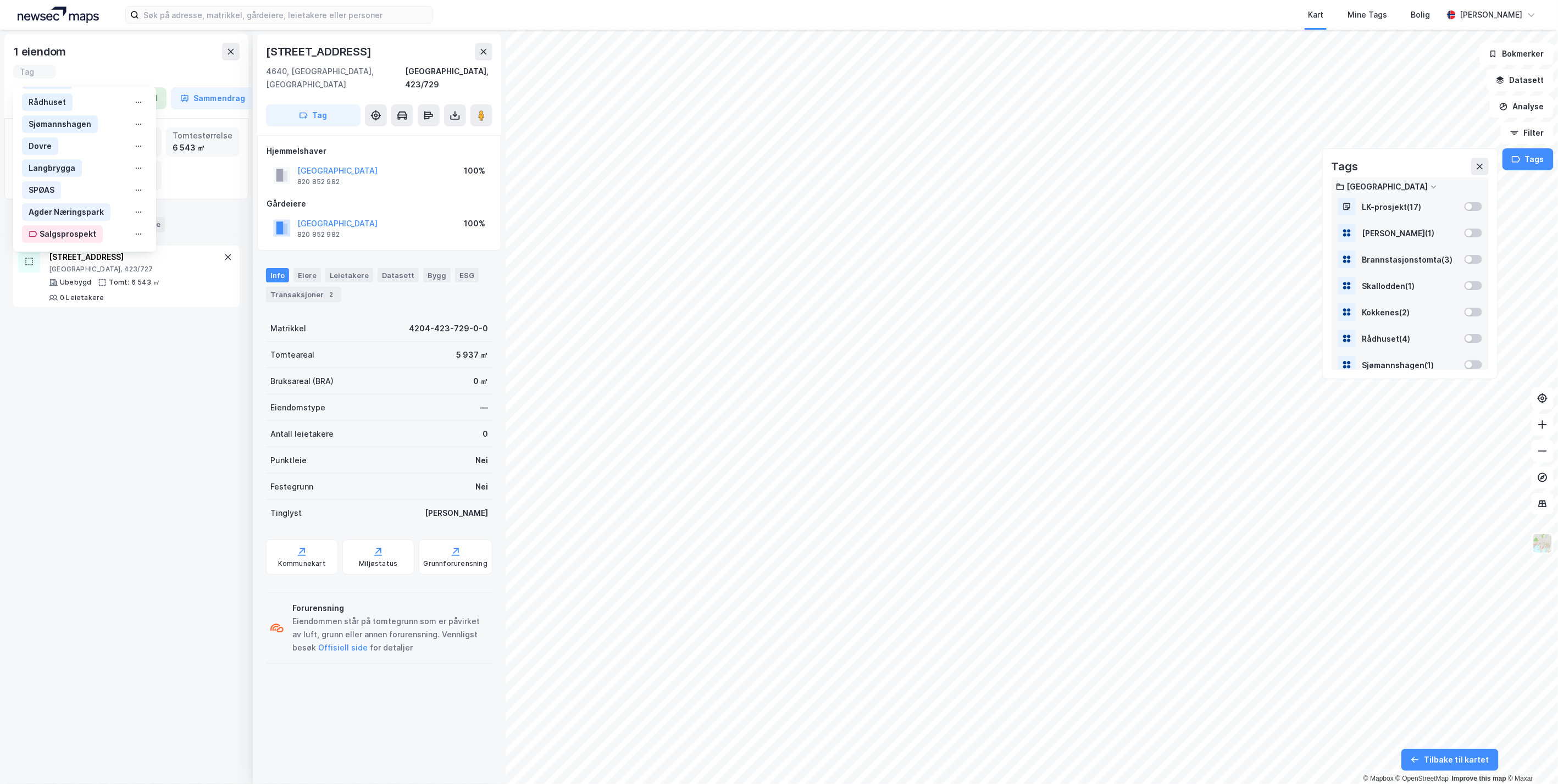
scroll to position [135, 0]
click at [78, 227] on div "Salgsprospekt" at bounding box center [68, 234] width 57 height 13
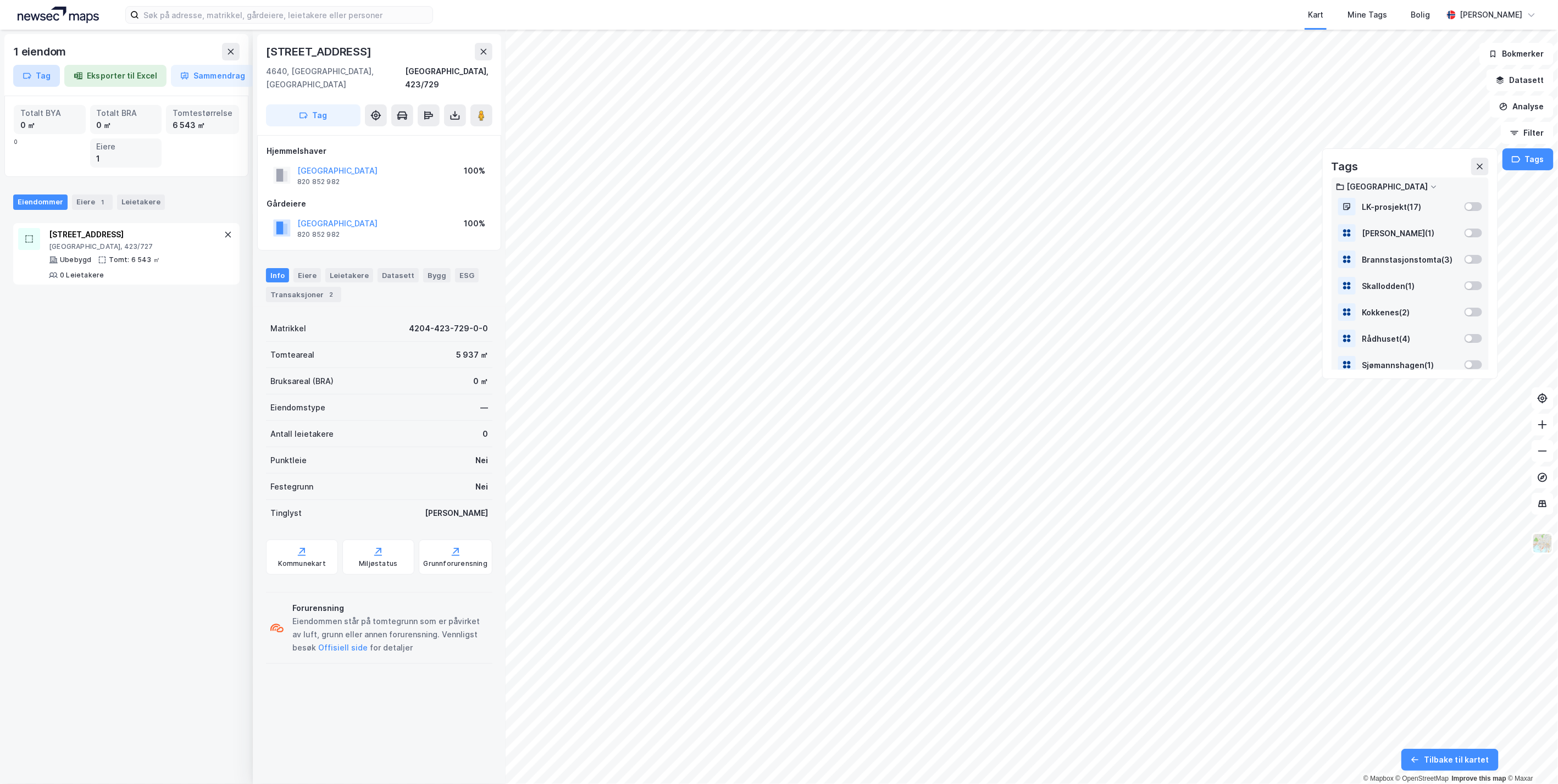
click at [47, 75] on button "Tag" at bounding box center [36, 76] width 47 height 22
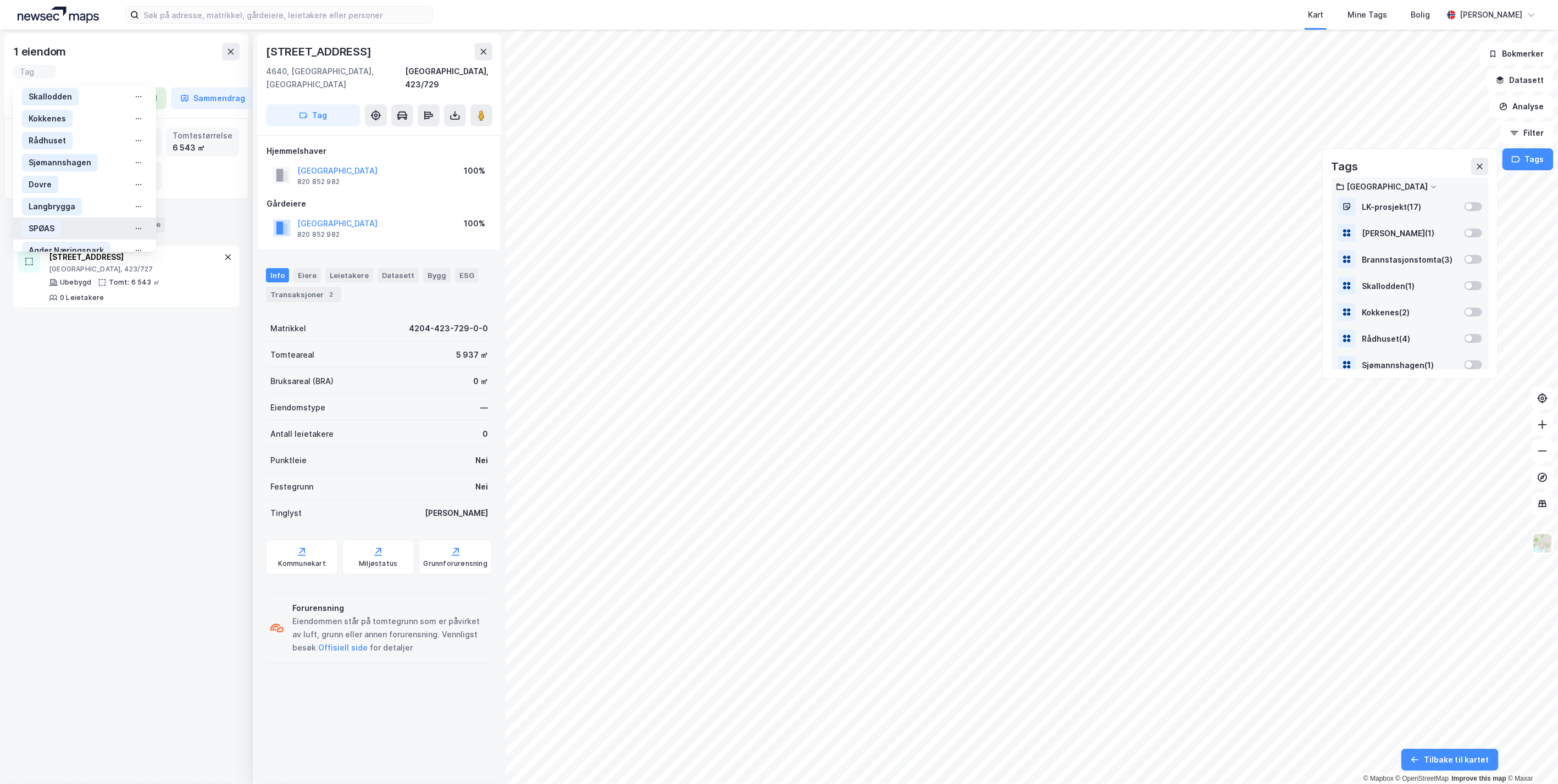
scroll to position [135, 0]
click at [66, 227] on div "Salgsprospekt" at bounding box center [68, 234] width 57 height 13
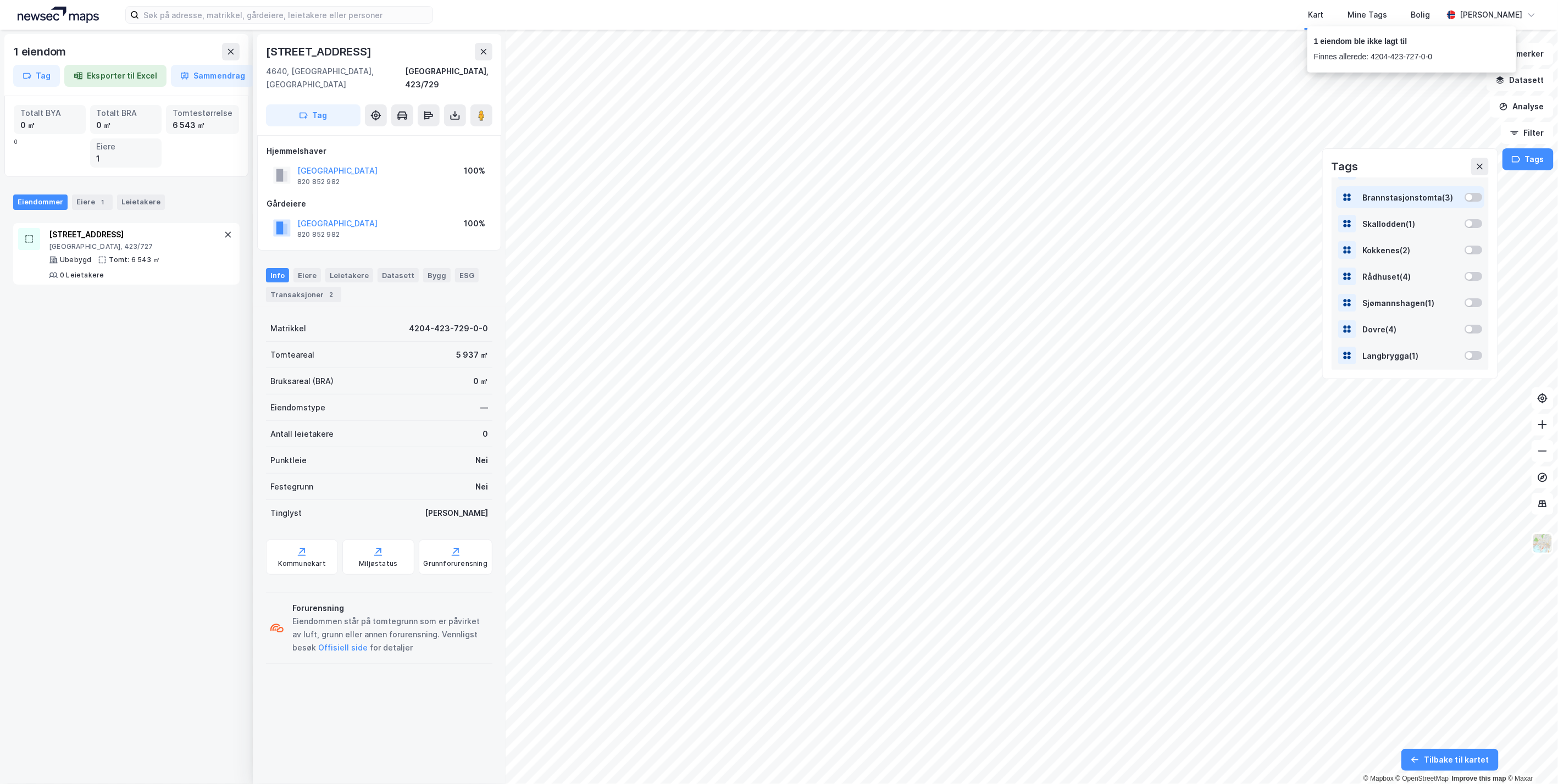
scroll to position [105, 0]
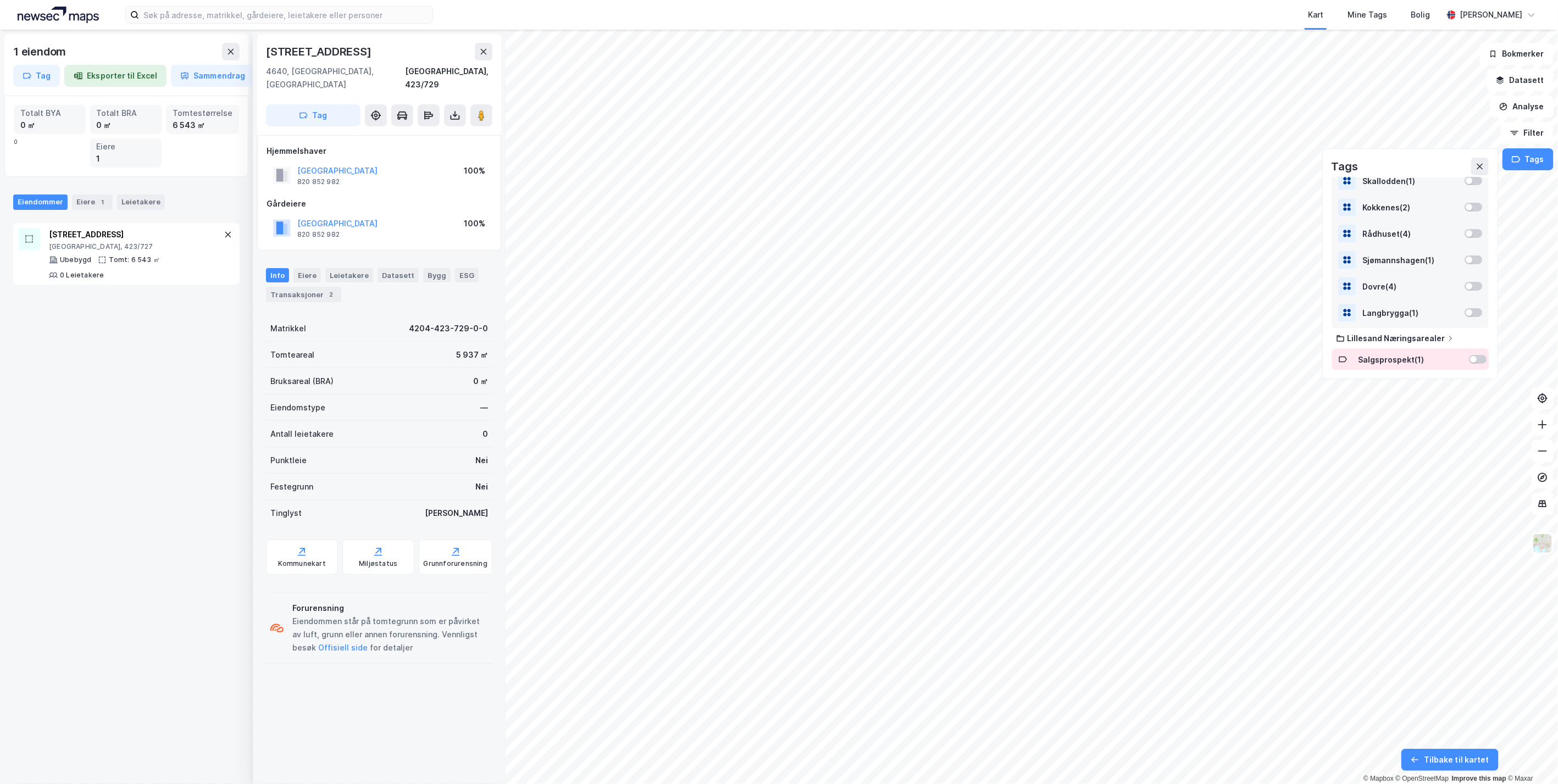
click at [1469, 358] on div at bounding box center [1478, 359] width 18 height 9
click at [284, 711] on div "Birkedalsveien 72 4640, [GEOGRAPHIC_DATA], [GEOGRAPHIC_DATA] [GEOGRAPHIC_DATA],…" at bounding box center [379, 407] width 253 height 754
click at [37, 73] on button "Tag" at bounding box center [36, 76] width 47 height 22
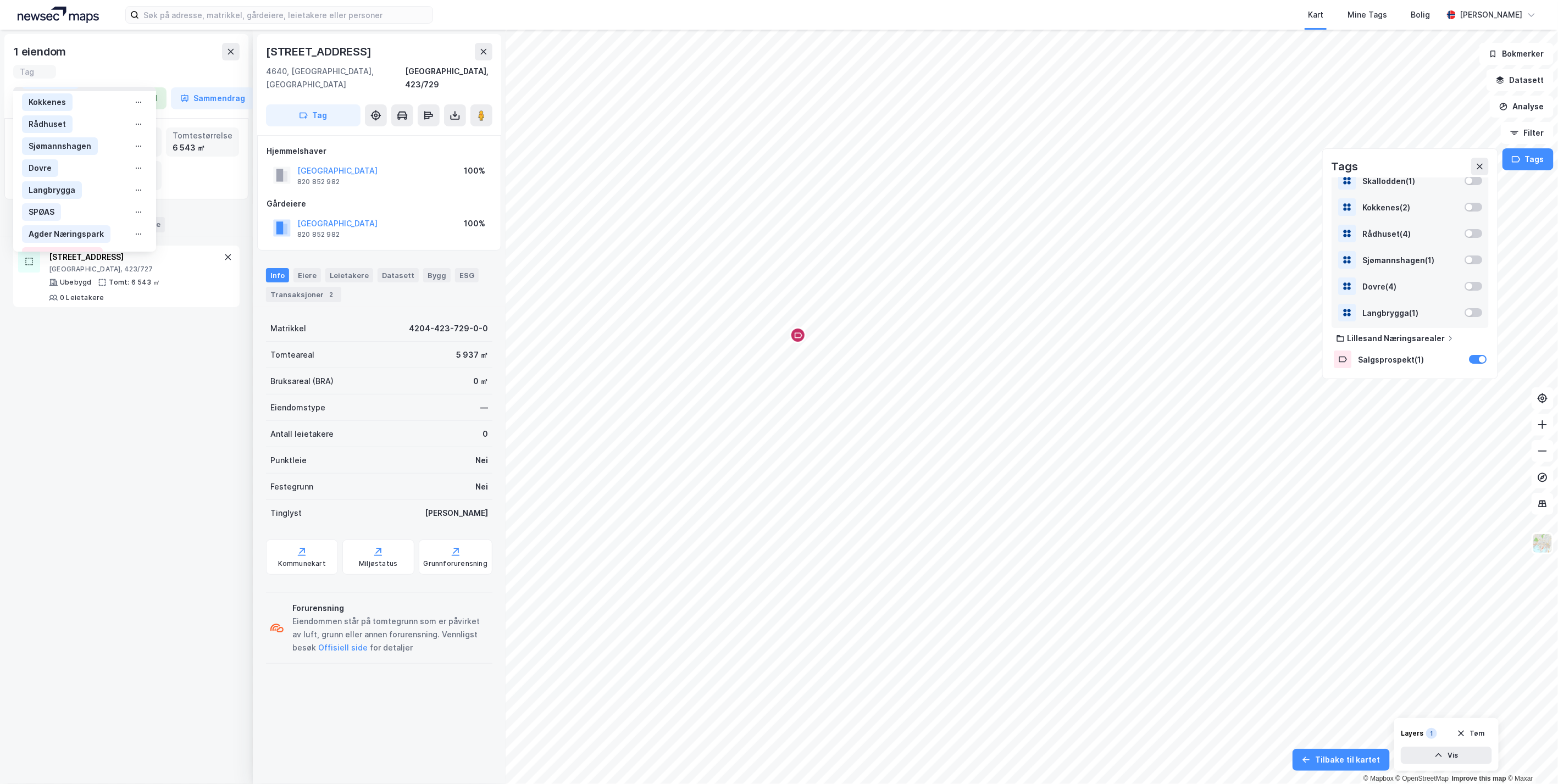
scroll to position [135, 0]
click at [50, 227] on div "Salgsprospekt" at bounding box center [68, 234] width 57 height 13
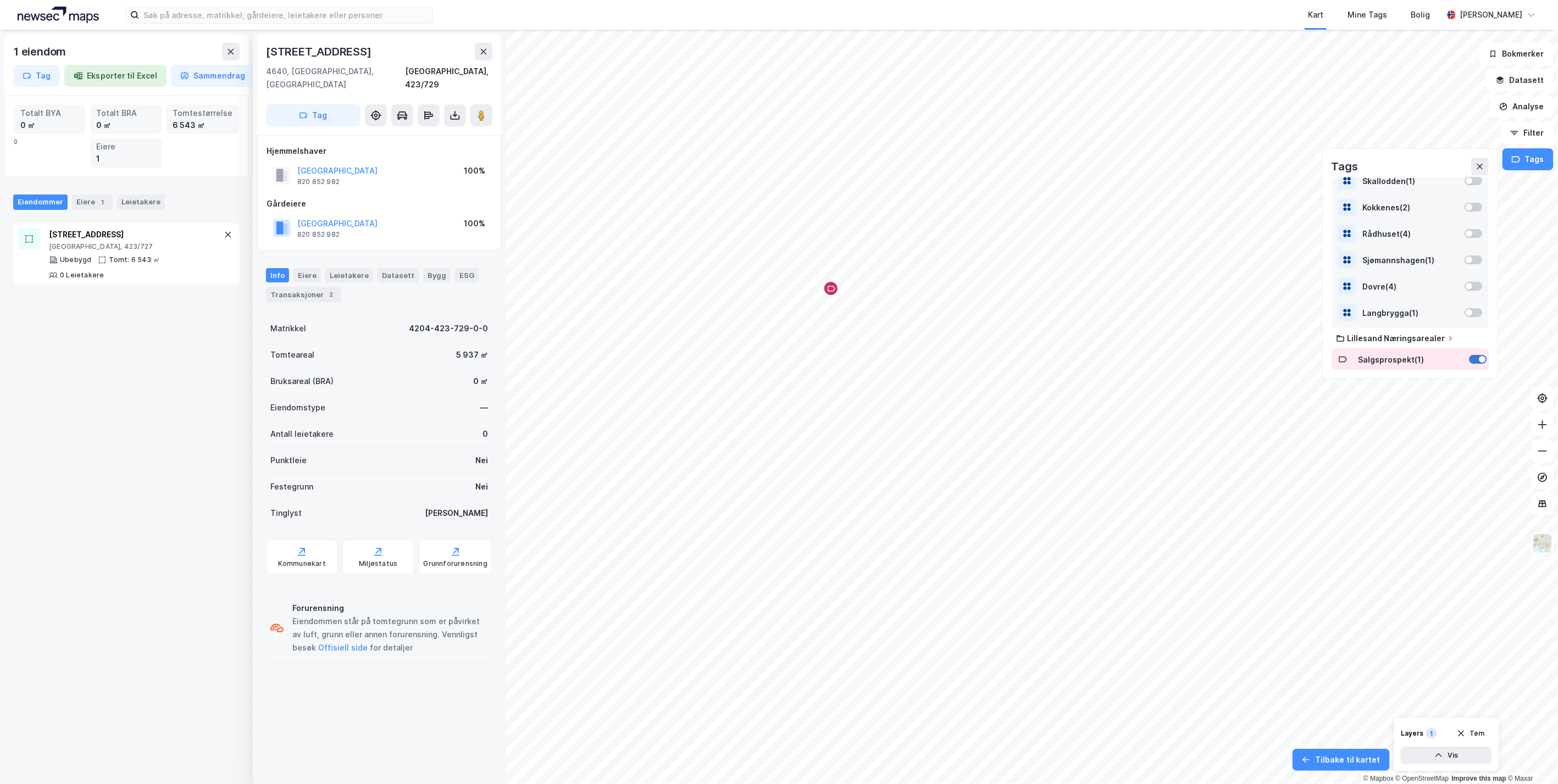
click at [1469, 355] on div at bounding box center [1478, 359] width 18 height 9
click at [1474, 358] on div at bounding box center [1478, 359] width 18 height 9
click at [1469, 360] on div at bounding box center [1478, 359] width 18 height 9
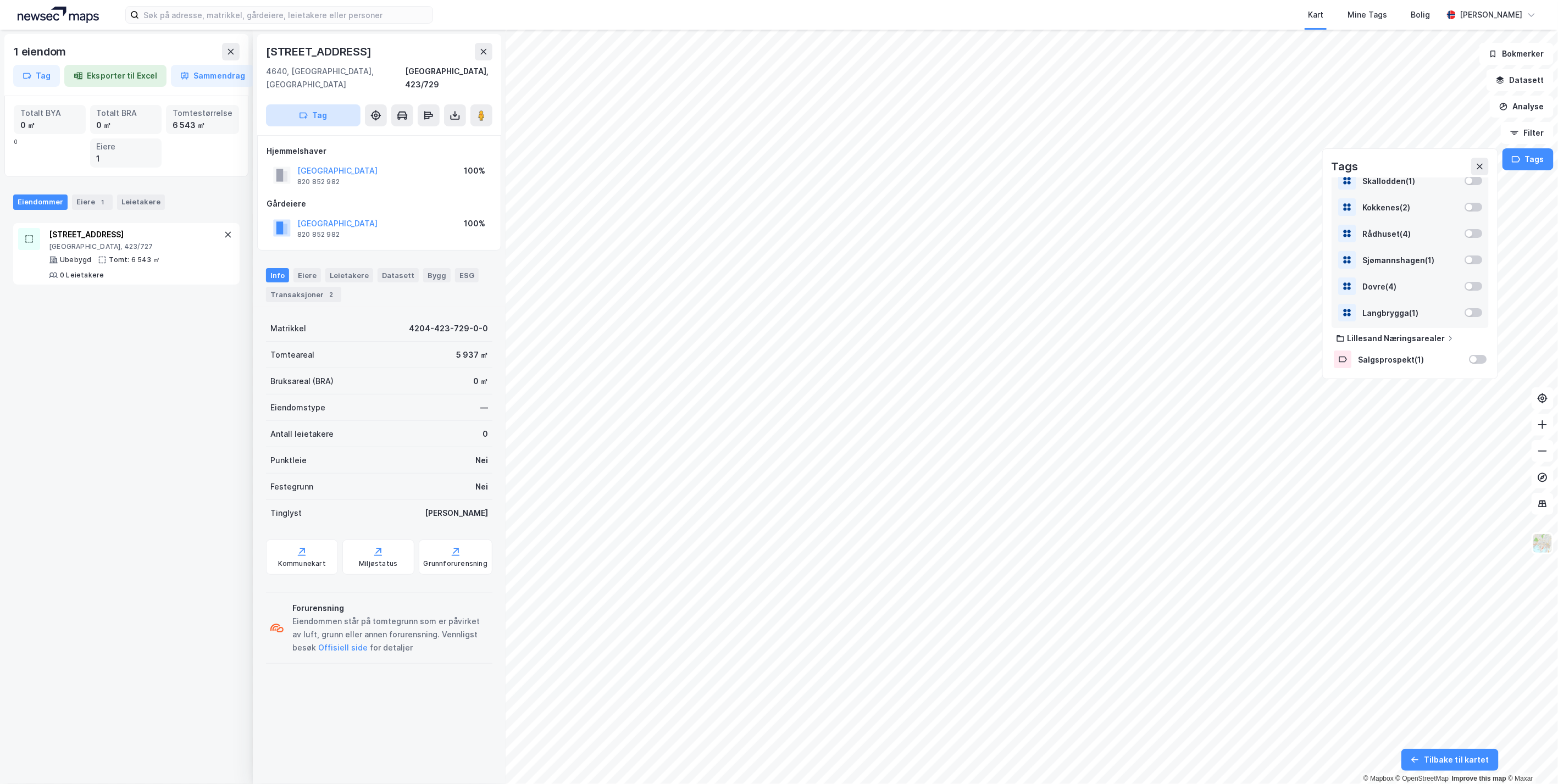
click at [308, 111] on icon "button" at bounding box center [303, 115] width 9 height 9
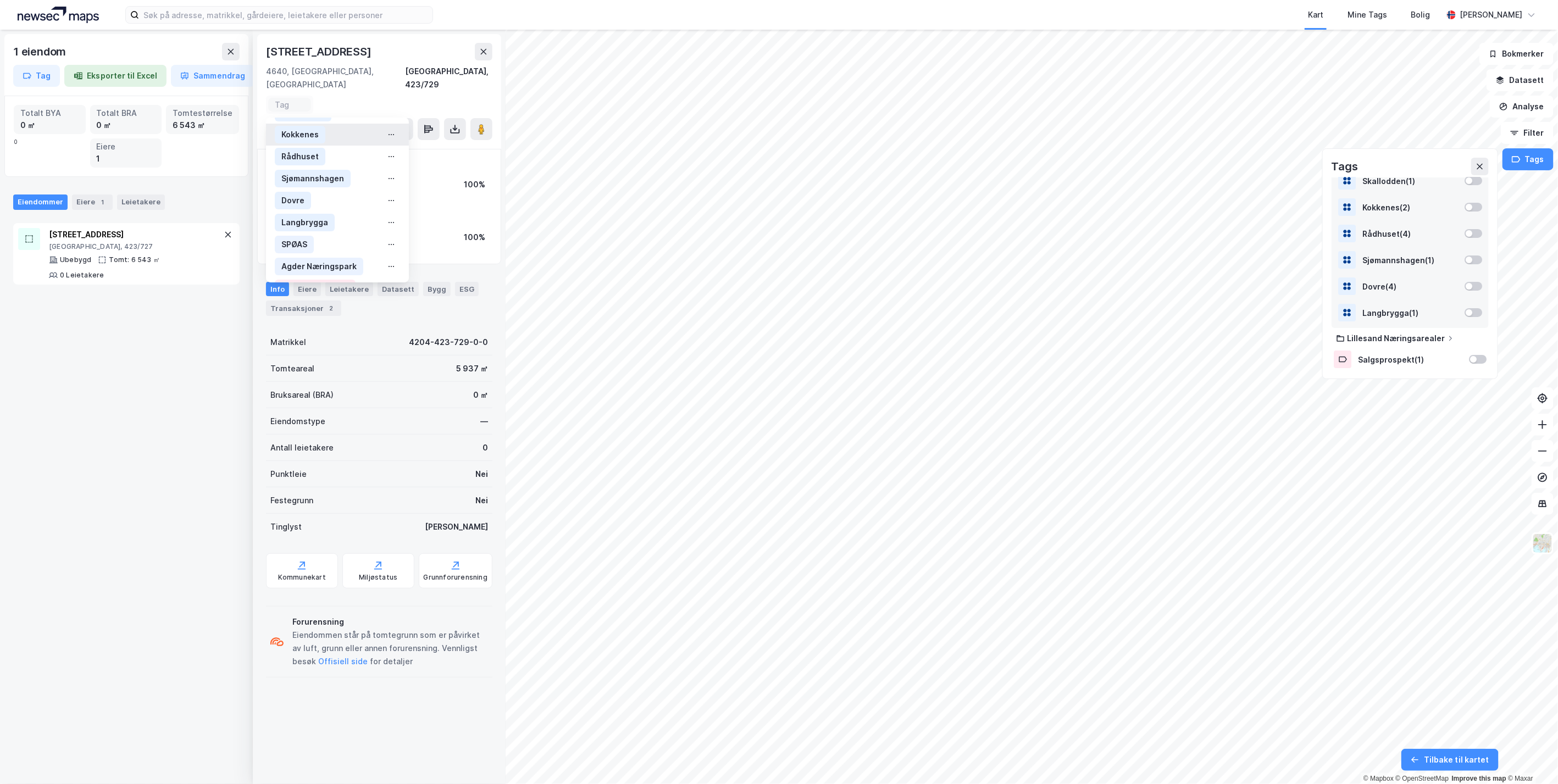
scroll to position [135, 0]
click at [309, 258] on div "Salgsprospekt" at bounding box center [321, 265] width 57 height 13
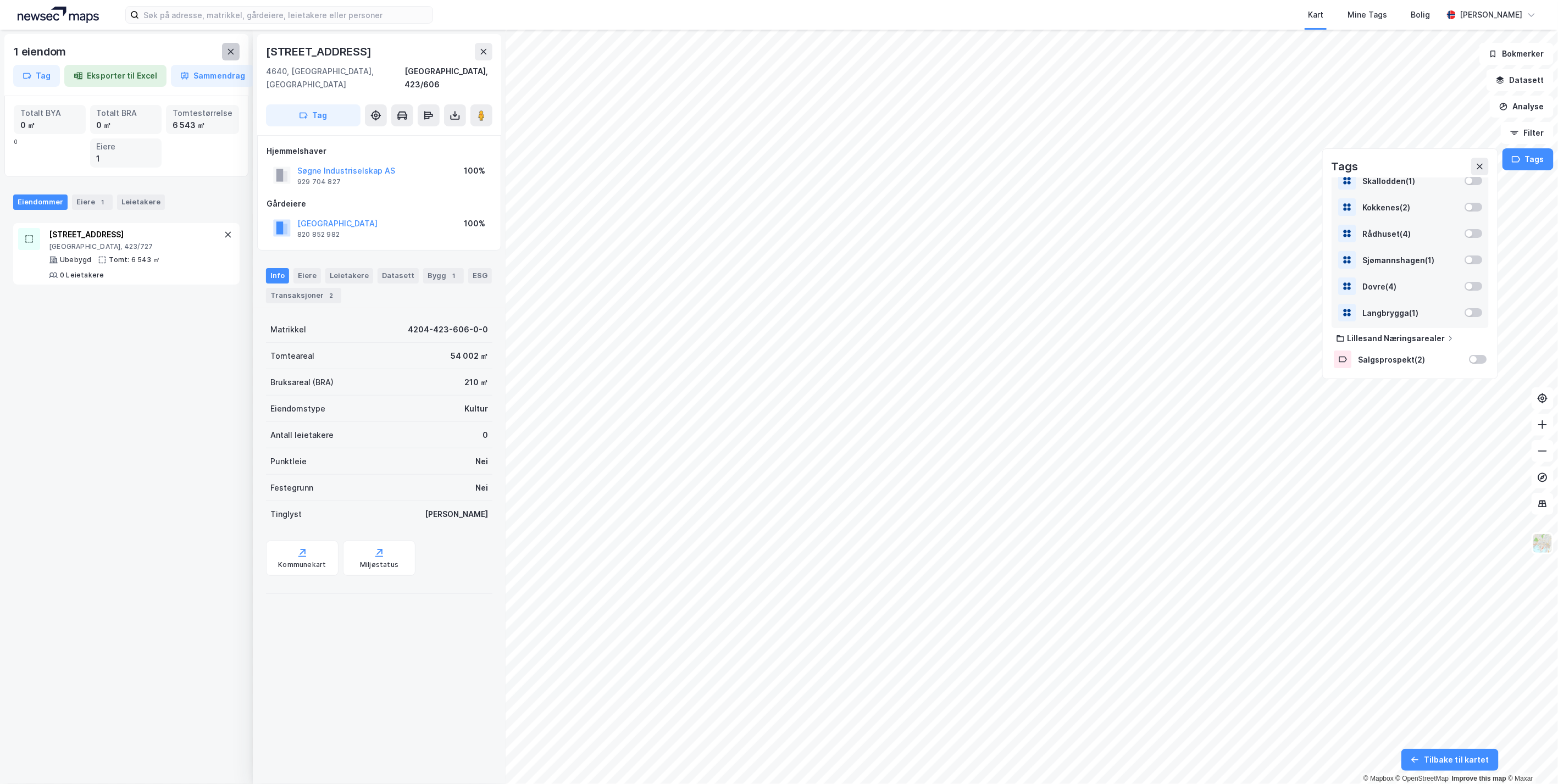
click at [232, 56] on button at bounding box center [230, 51] width 18 height 18
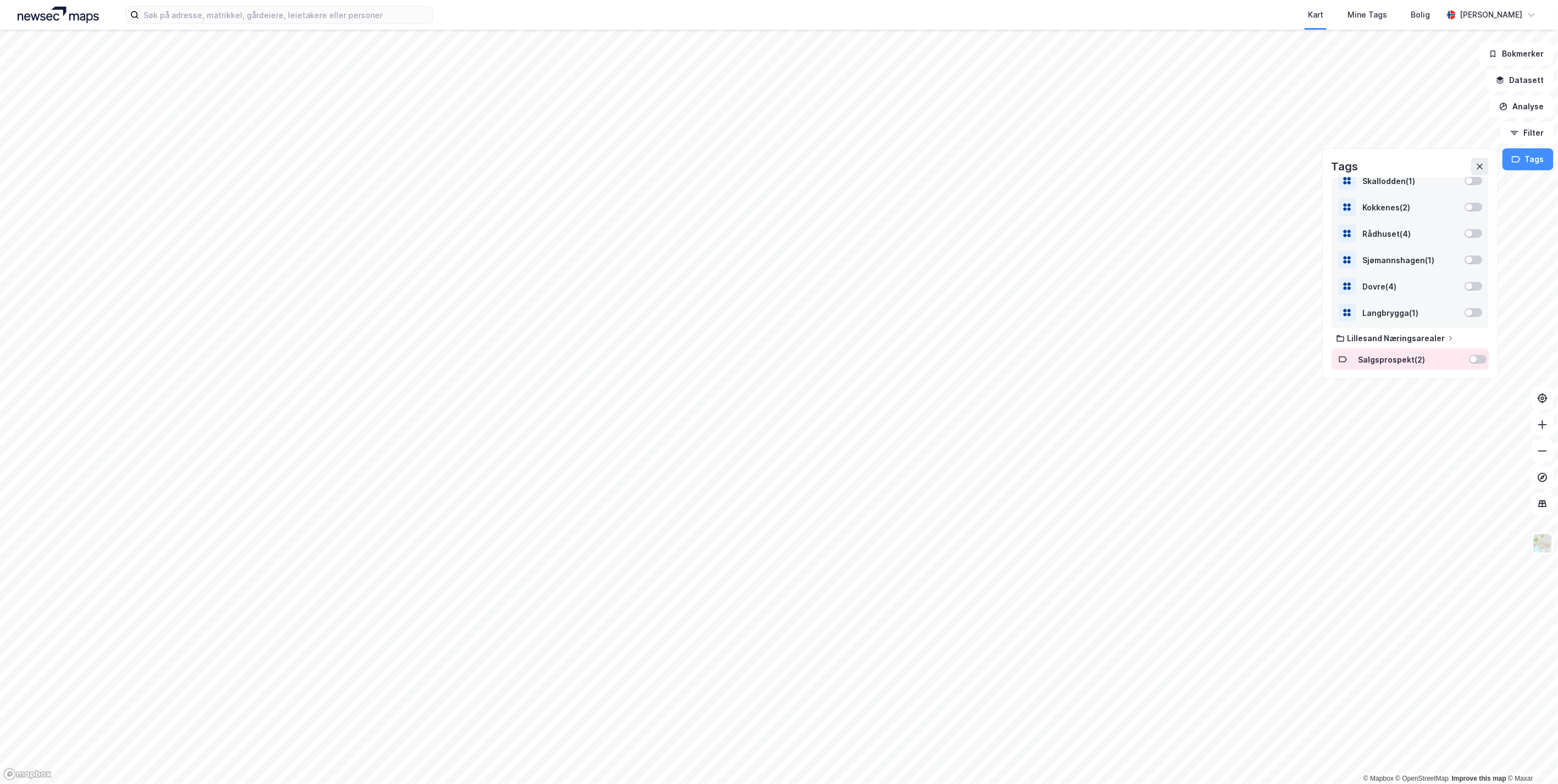
click at [1477, 361] on div at bounding box center [1478, 359] width 18 height 9
